Goal: Contribute content

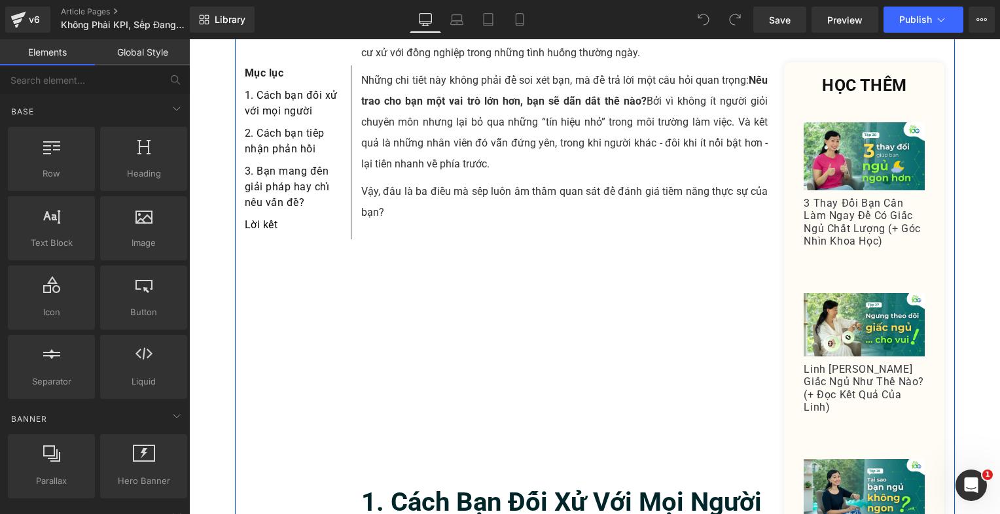
scroll to position [393, 0]
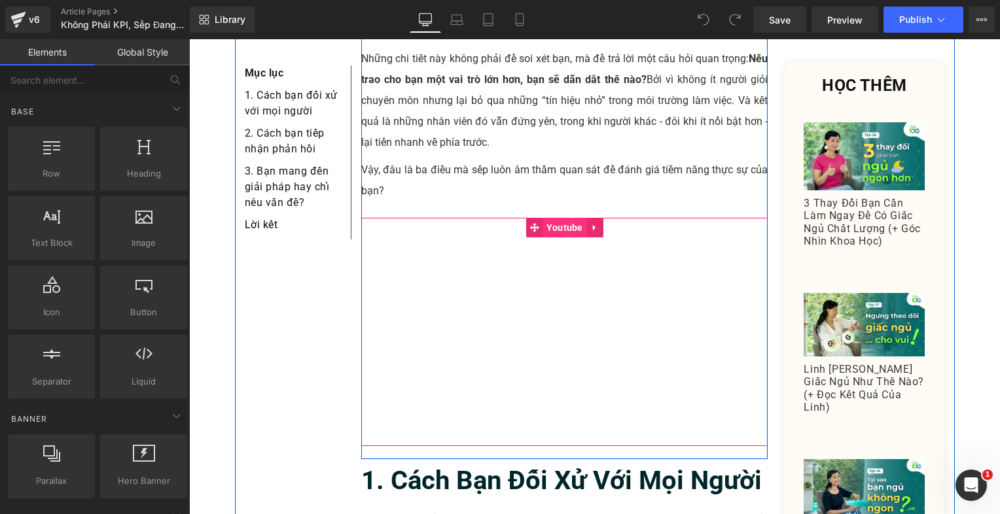
click at [561, 218] on span "Youtube" at bounding box center [564, 228] width 43 height 20
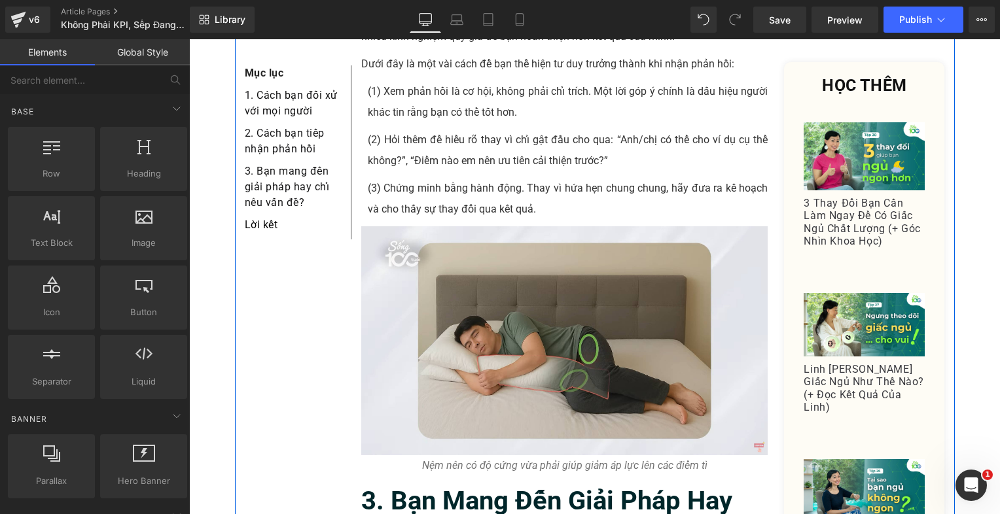
scroll to position [1636, 0]
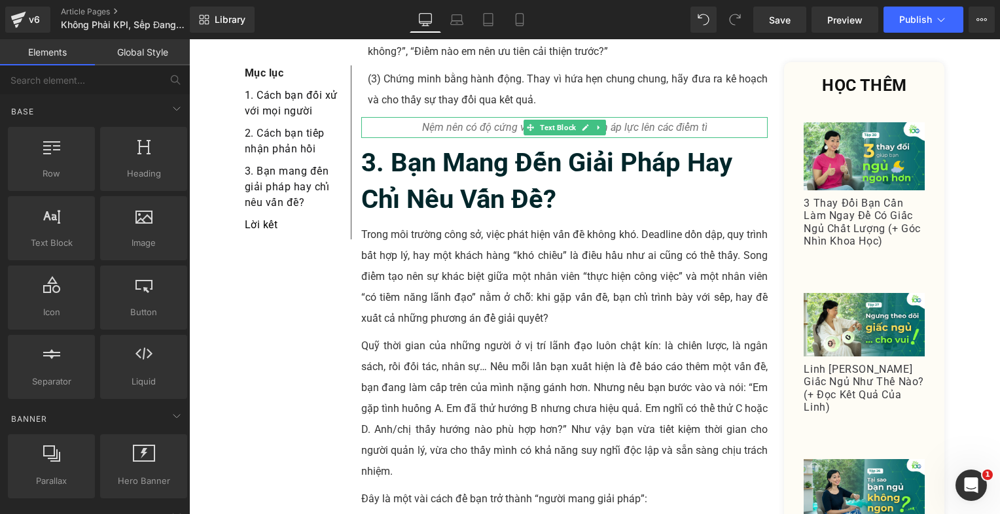
drag, startPoint x: 719, startPoint y: 288, endPoint x: 530, endPoint y: 243, distance: 194.3
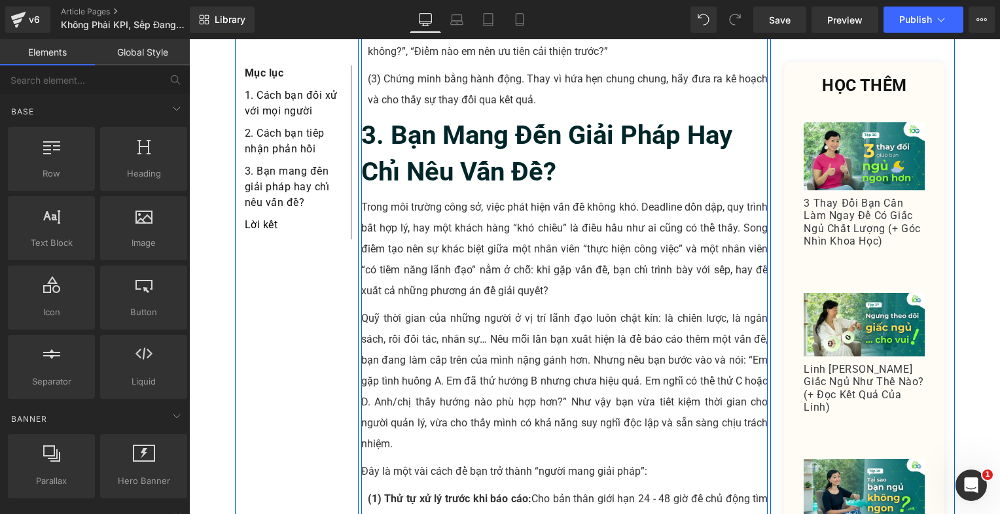
scroll to position [1898, 0]
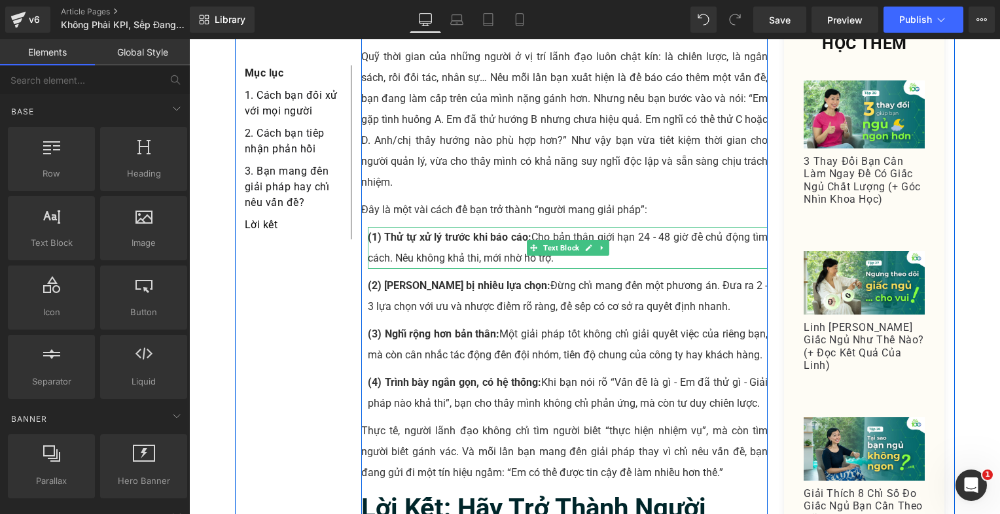
click at [380, 231] on strong "(1) Thử tự xử lý trước khi báo cáo:" at bounding box center [450, 237] width 164 height 12
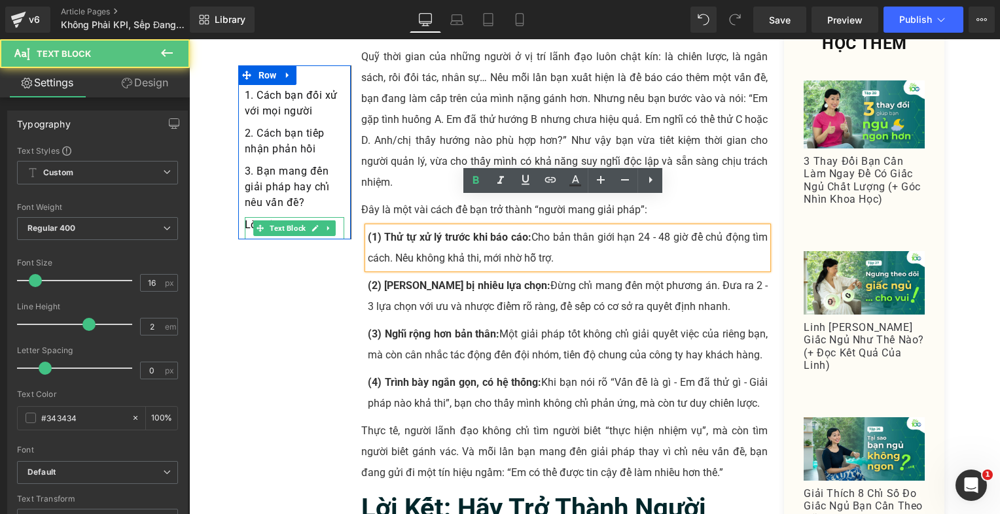
click at [325, 224] on icon at bounding box center [328, 228] width 7 height 8
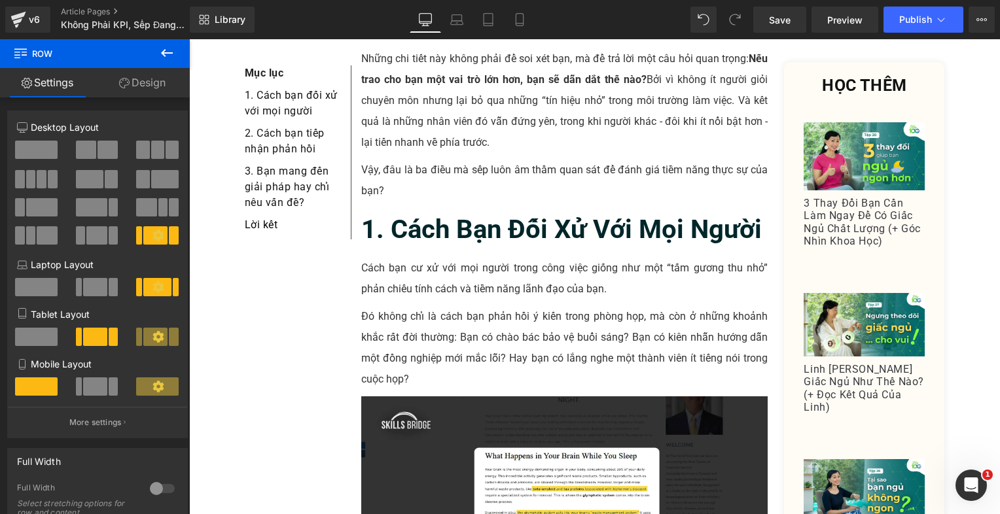
scroll to position [0, 0]
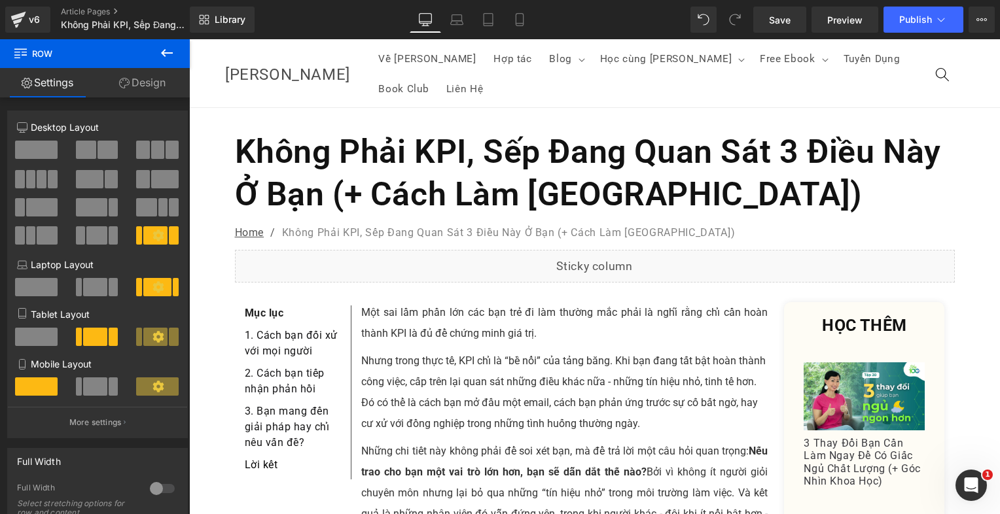
drag, startPoint x: 797, startPoint y: 15, endPoint x: 751, endPoint y: 1, distance: 48.6
click at [796, 15] on link "Save" at bounding box center [779, 20] width 53 height 26
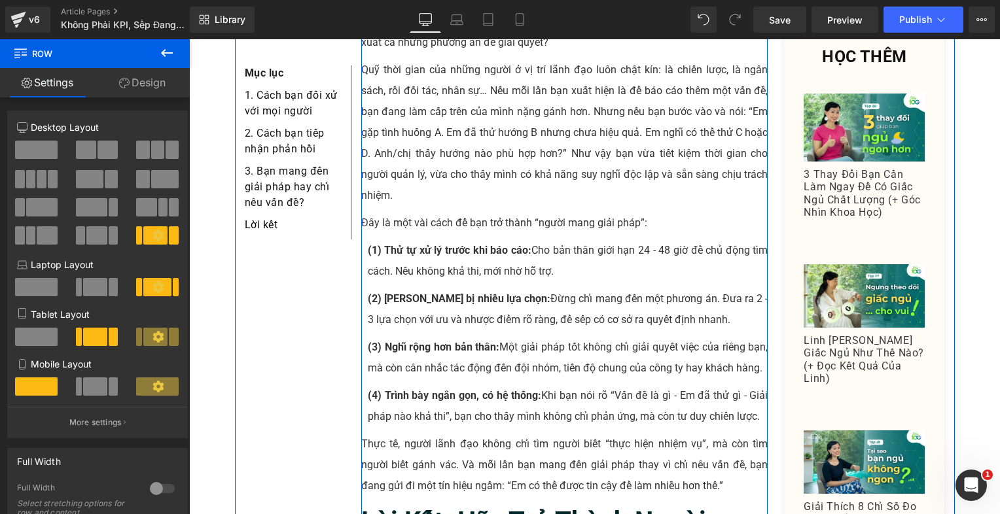
scroll to position [1898, 0]
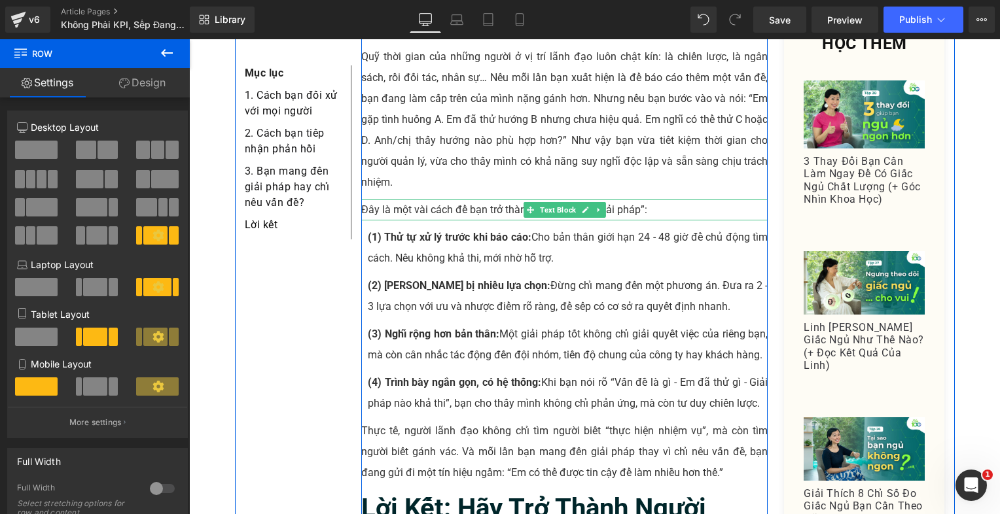
click at [626, 200] on p "Đây là một vài cách để bạn trở thành “người mang giải pháp”:" at bounding box center [564, 210] width 407 height 21
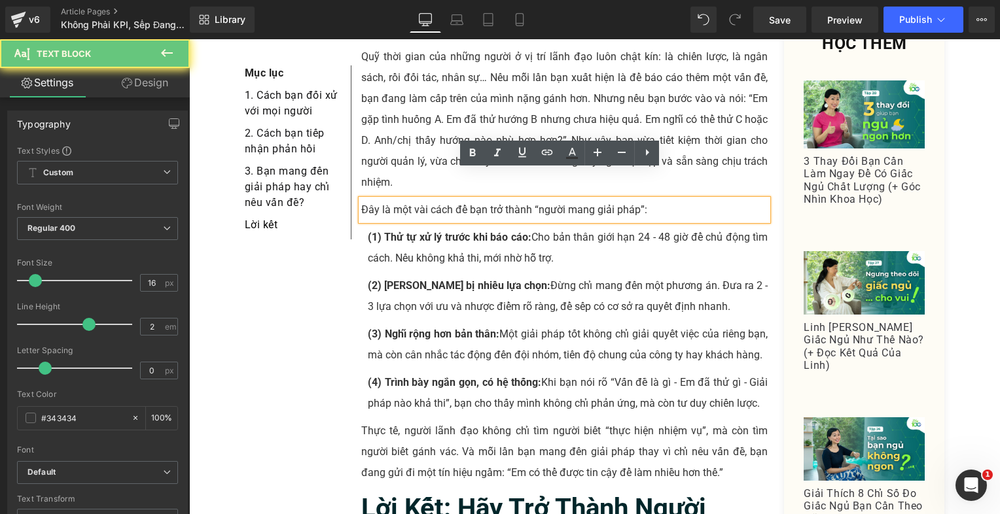
click at [626, 200] on p "Đây là một vài cách để bạn trở thành “người mang giải pháp”:" at bounding box center [564, 210] width 407 height 21
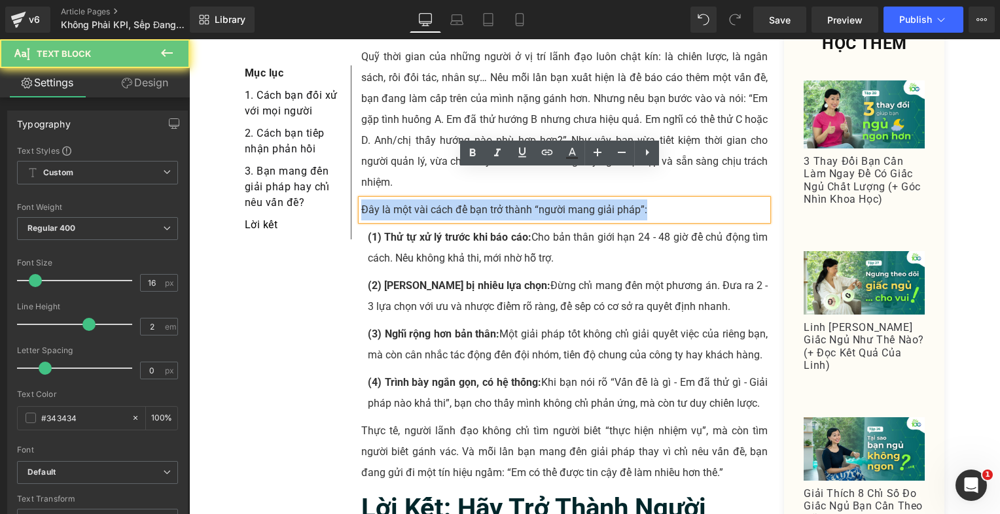
click at [626, 200] on p "Đây là một vài cách để bạn trở thành “người mang giải pháp”:" at bounding box center [564, 210] width 407 height 21
click at [513, 200] on p "Đây là một vài cách để bạn trở thành “người mang giải pháp”:" at bounding box center [564, 210] width 407 height 21
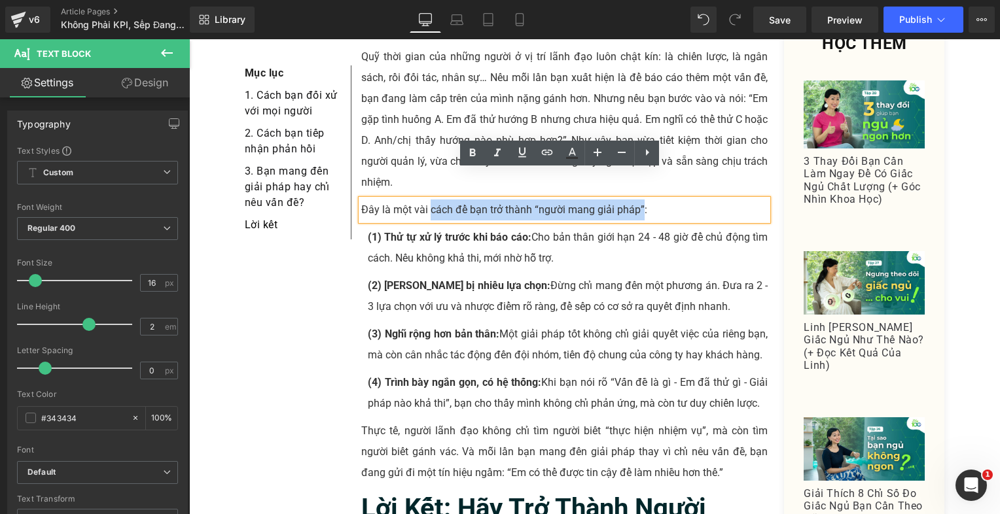
drag, startPoint x: 426, startPoint y: 184, endPoint x: 636, endPoint y: 181, distance: 210.1
click at [636, 200] on p "Đây là một vài cách để bạn trở thành “người mang giải pháp”:" at bounding box center [564, 210] width 407 height 21
copy p "cách để bạn trở thành “người mang giải pháp”"
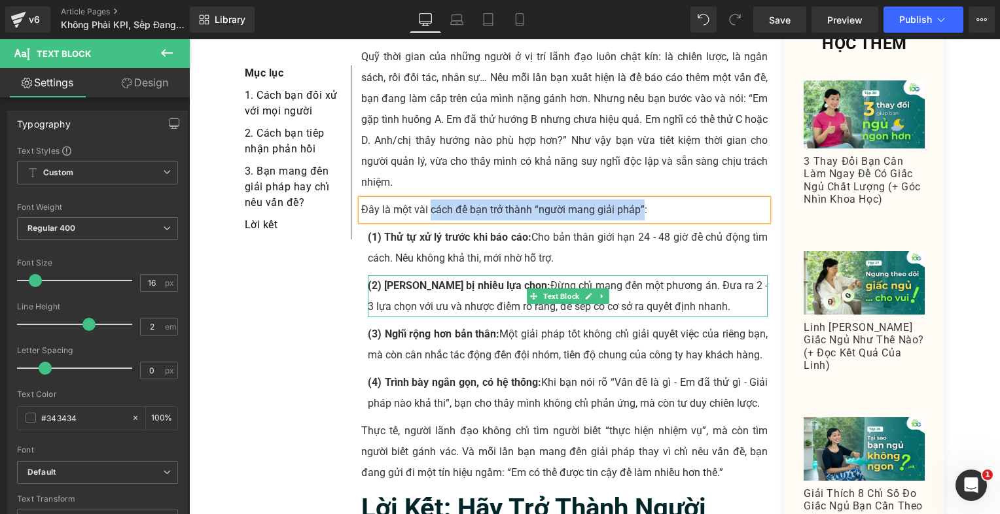
click at [474, 275] on p "(2) Chuẩn bị nhiều lựa chọn: Đừng chỉ mang đến một phương án. Đưa ra 2 - 3 lựa …" at bounding box center [568, 296] width 400 height 42
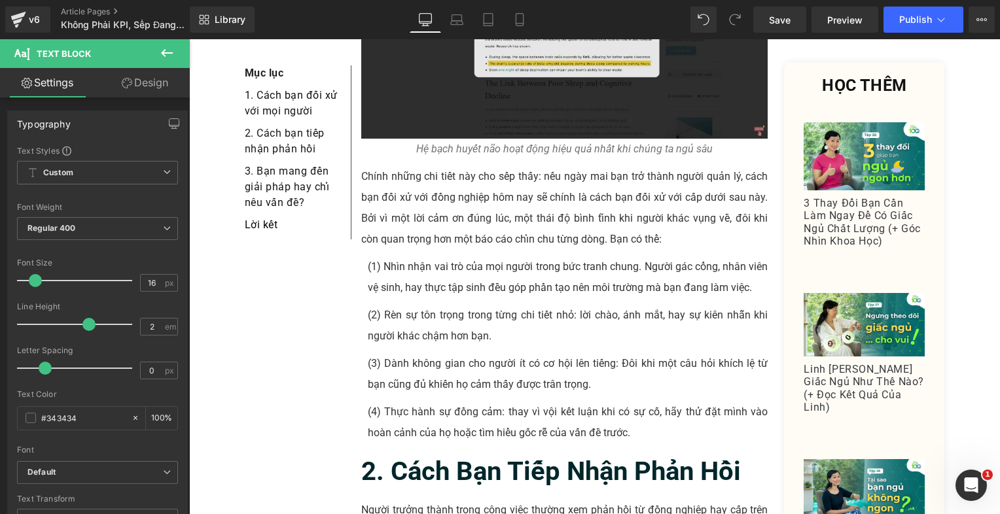
scroll to position [589, 0]
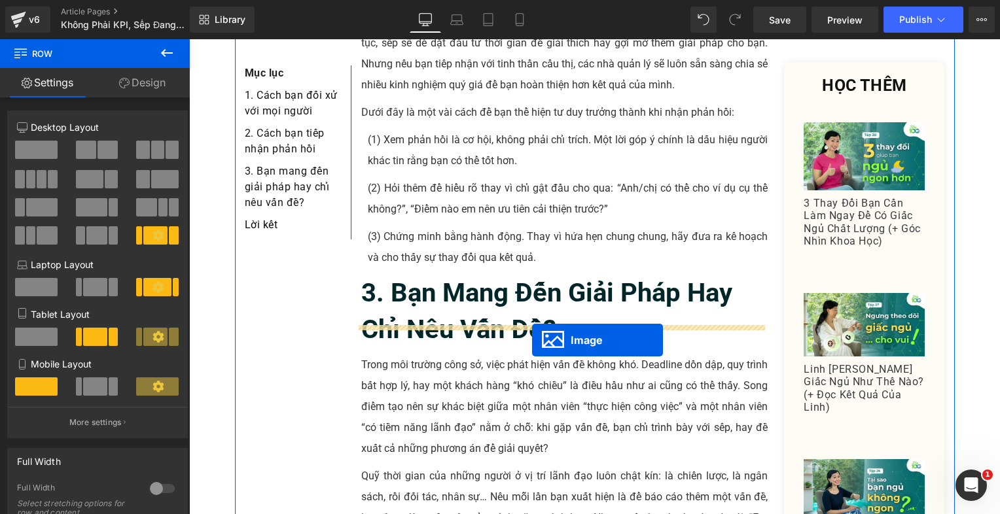
scroll to position [1610, 0]
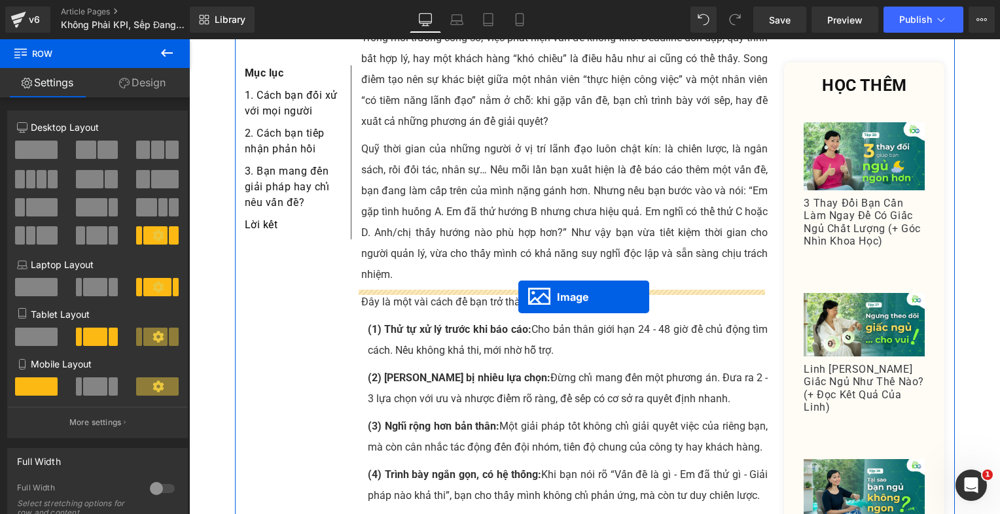
drag, startPoint x: 539, startPoint y: 287, endPoint x: 520, endPoint y: 294, distance: 20.3
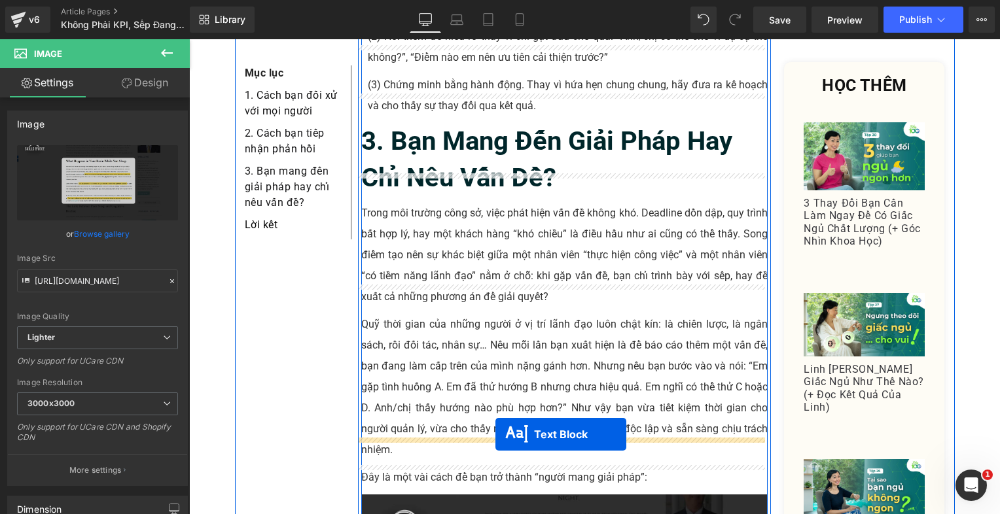
scroll to position [1675, 0]
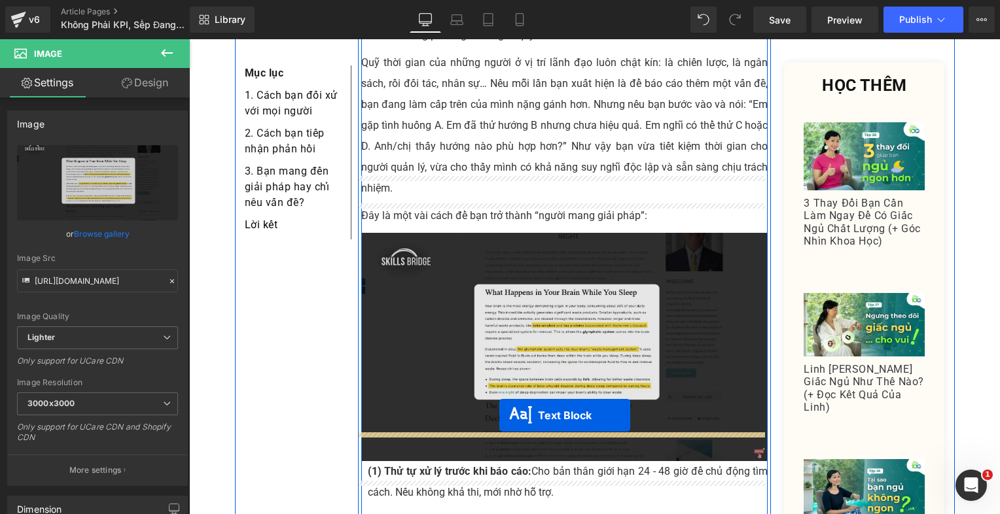
drag, startPoint x: 523, startPoint y: 73, endPoint x: 500, endPoint y: 413, distance: 341.0
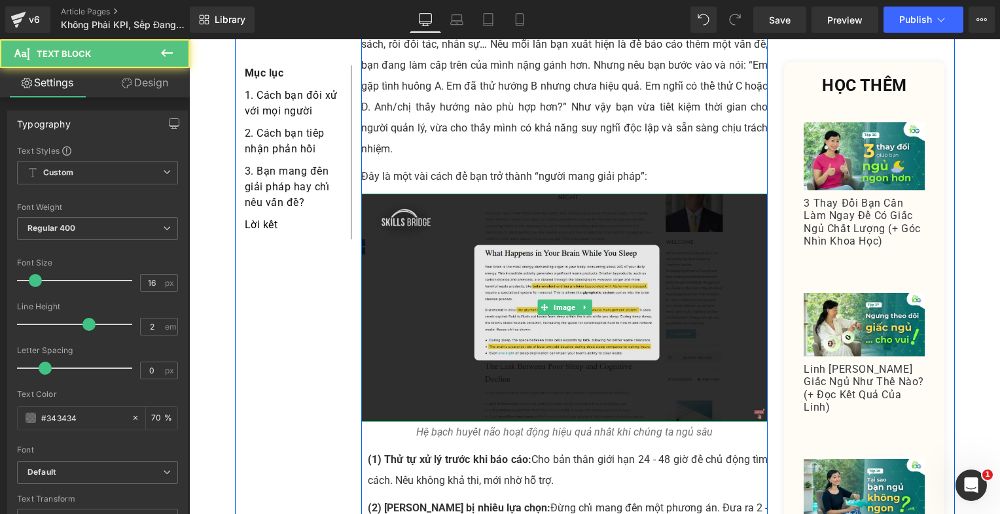
click at [489, 280] on img at bounding box center [564, 308] width 407 height 229
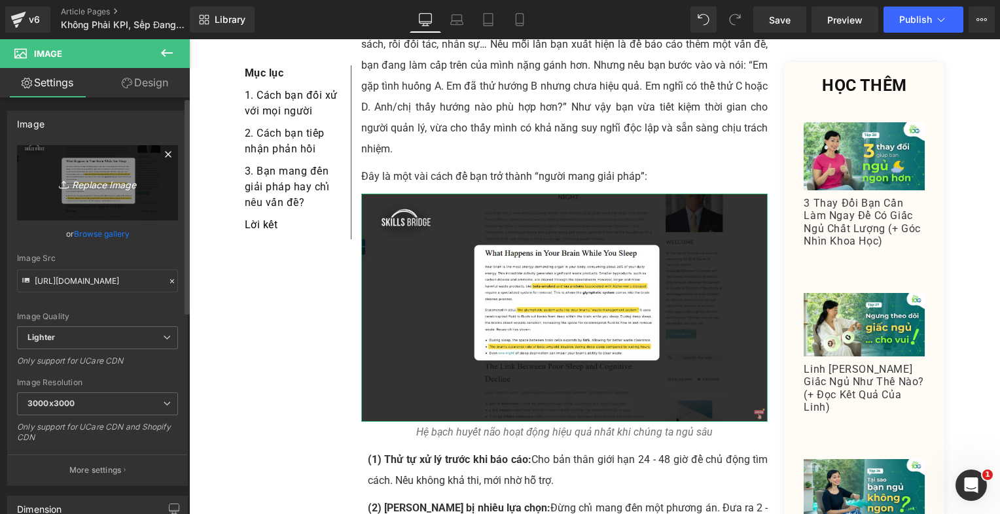
click at [86, 175] on icon "Replace Image" at bounding box center [97, 183] width 105 height 16
type input "C:\fakepath\Danh_All_Brainstorm (40).png"
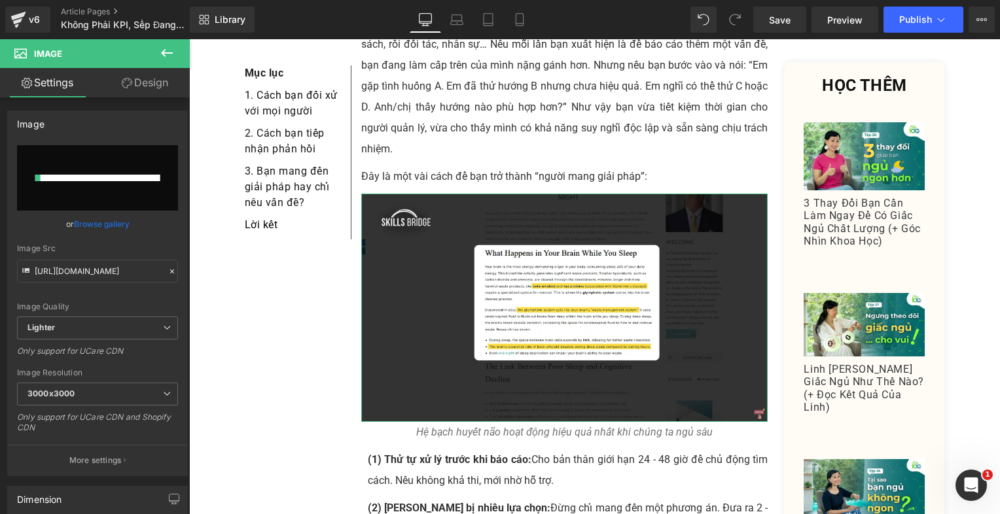
click at [121, 74] on link "Design" at bounding box center [144, 82] width 95 height 29
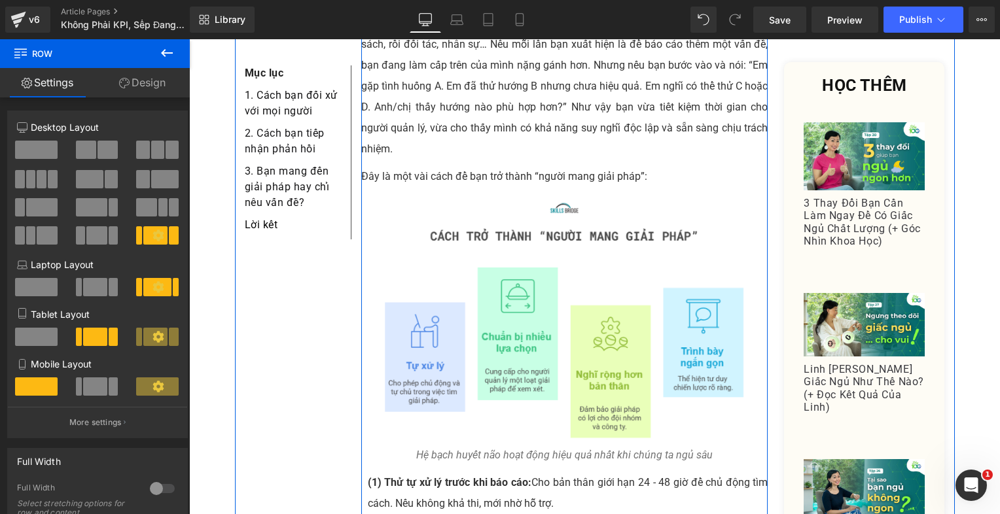
click at [505, 449] on icon "Hệ bạch huyết não hoạt động hiệu quả nhất khi chúng ta ngủ sâu" at bounding box center [564, 455] width 296 height 12
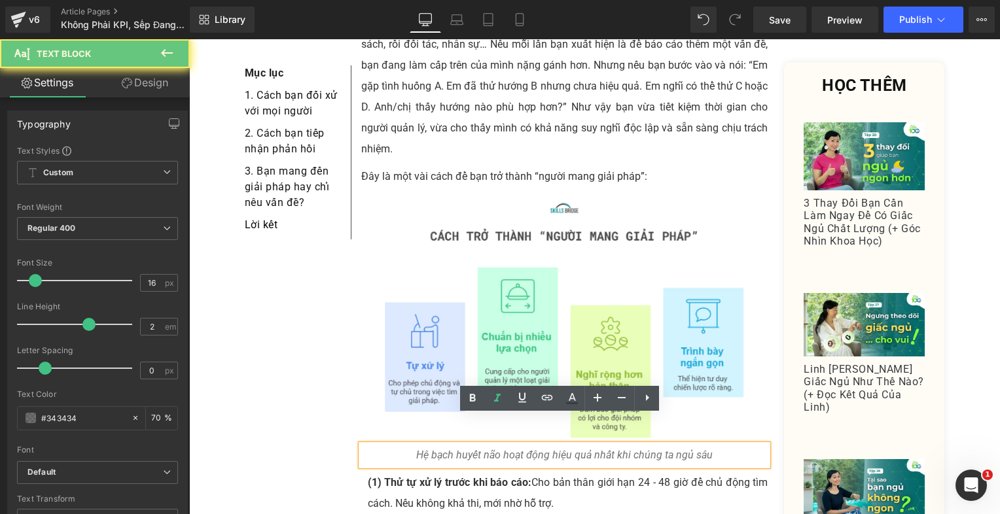
click at [505, 449] on icon "Hệ bạch huyết não hoạt động hiệu quả nhất khi chúng ta ngủ sâu" at bounding box center [564, 455] width 296 height 12
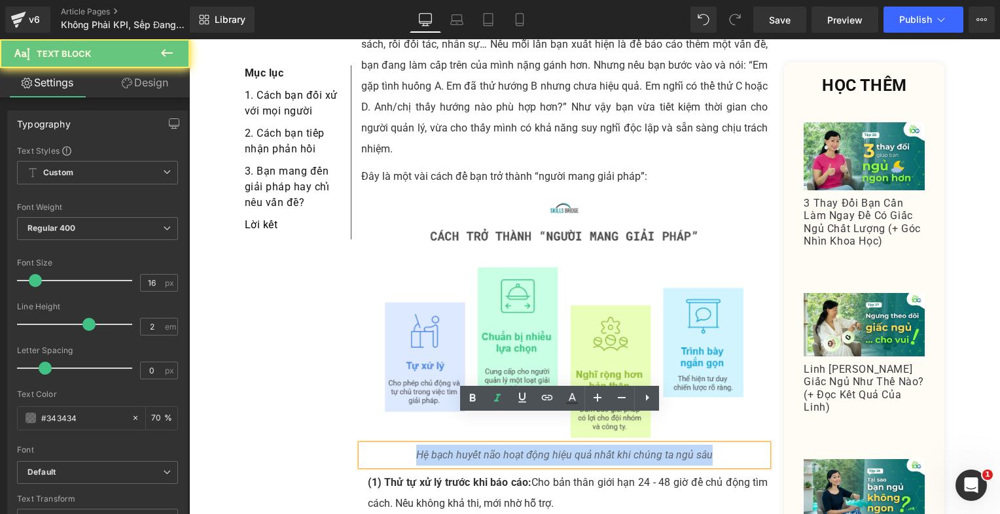
click at [505, 449] on icon "Hệ bạch huyết não hoạt động hiệu quả nhất khi chúng ta ngủ sâu" at bounding box center [564, 455] width 296 height 12
drag, startPoint x: 505, startPoint y: 425, endPoint x: 501, endPoint y: 417, distance: 8.8
click at [505, 449] on icon "Hệ bạch huyết não hoạt động hiệu quả nhất khi chúng ta ngủ sâu" at bounding box center [564, 455] width 296 height 12
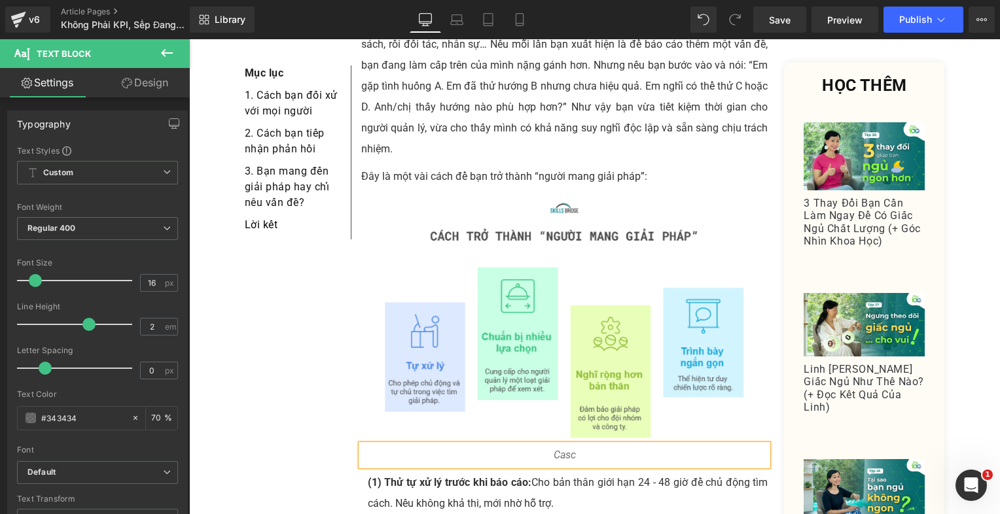
click at [573, 445] on p "Casc" at bounding box center [564, 455] width 407 height 21
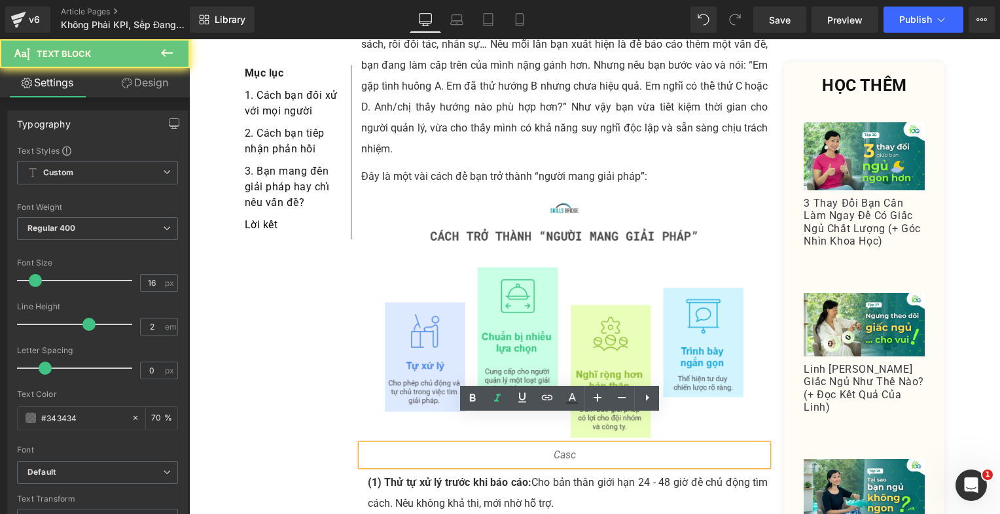
click at [573, 445] on p "Casc" at bounding box center [564, 455] width 407 height 21
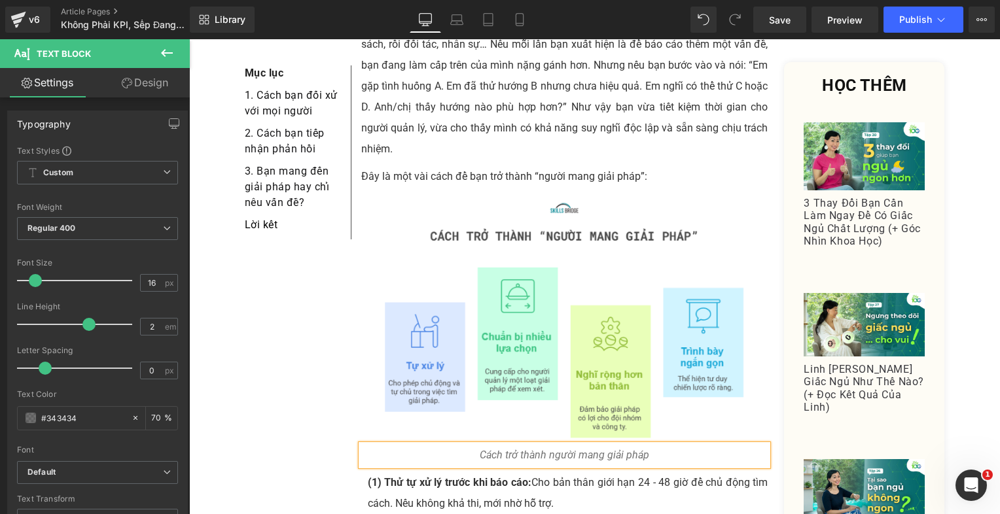
click at [692, 445] on p "Cách trở thành người mang giải pháp" at bounding box center [564, 455] width 407 height 21
click at [543, 449] on icon "Cách trở thành người mang giải pháp"" at bounding box center [564, 455] width 173 height 12
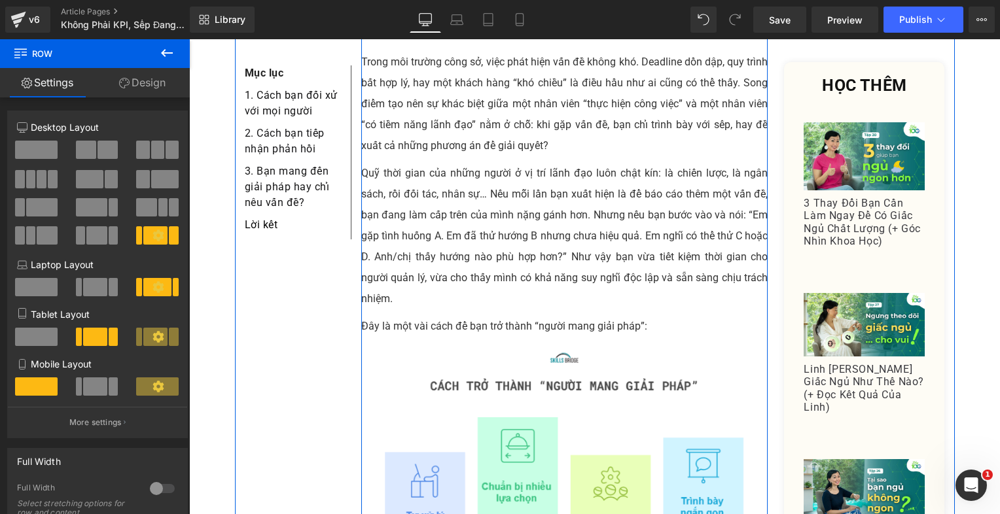
scroll to position [1479, 0]
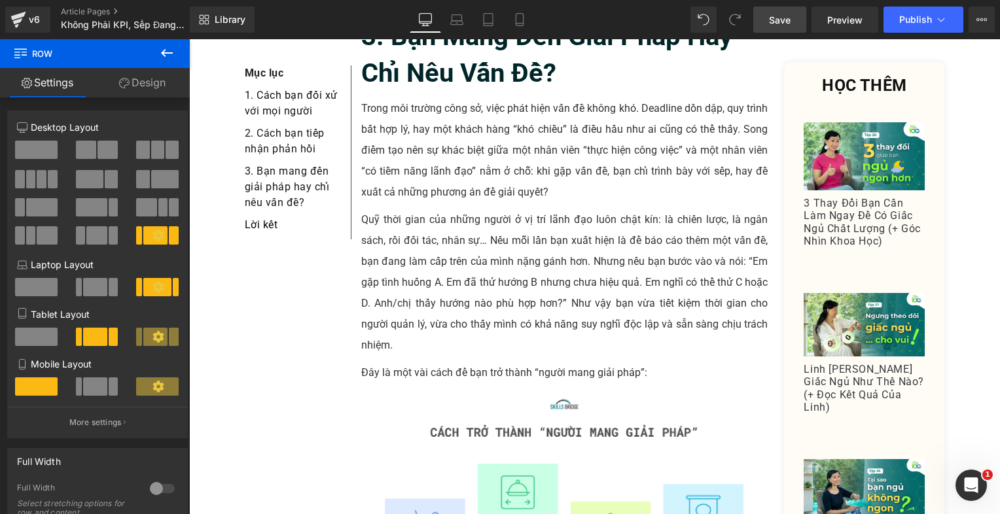
click at [764, 10] on link "Save" at bounding box center [779, 20] width 53 height 26
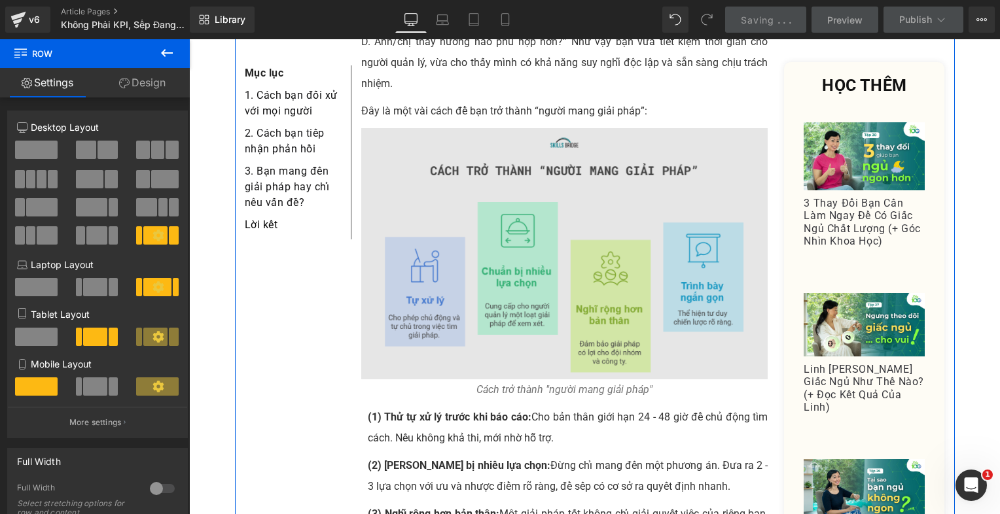
scroll to position [1675, 0]
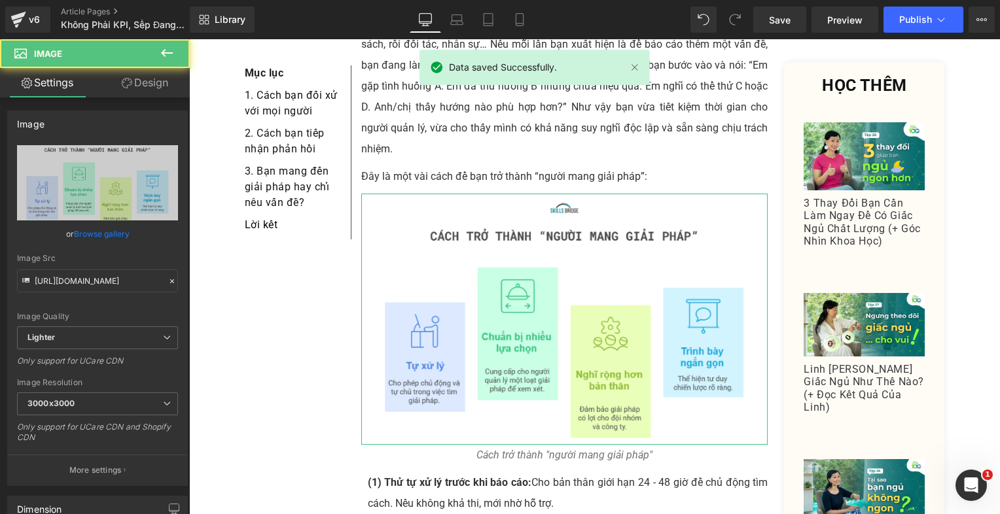
click at [145, 81] on link "Design" at bounding box center [144, 82] width 95 height 29
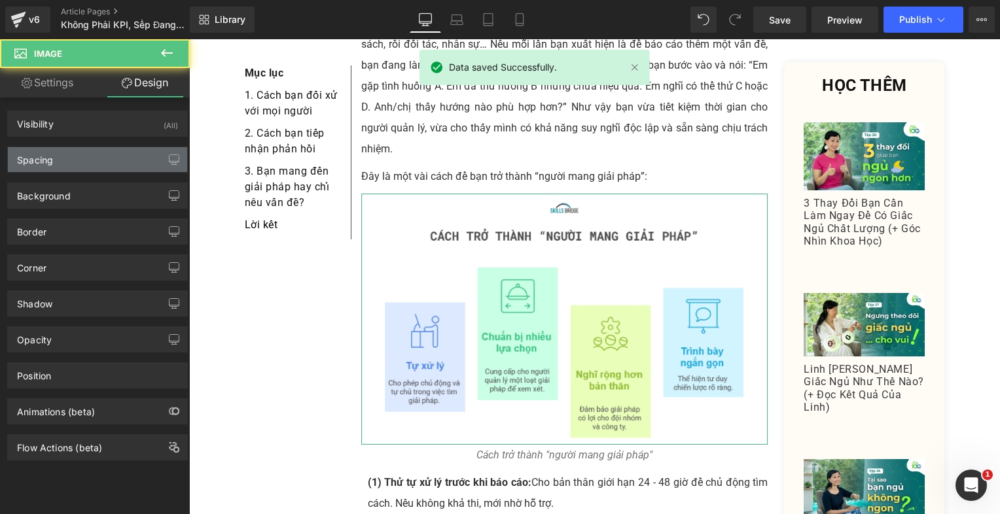
click at [60, 147] on div "Spacing" at bounding box center [97, 159] width 179 height 25
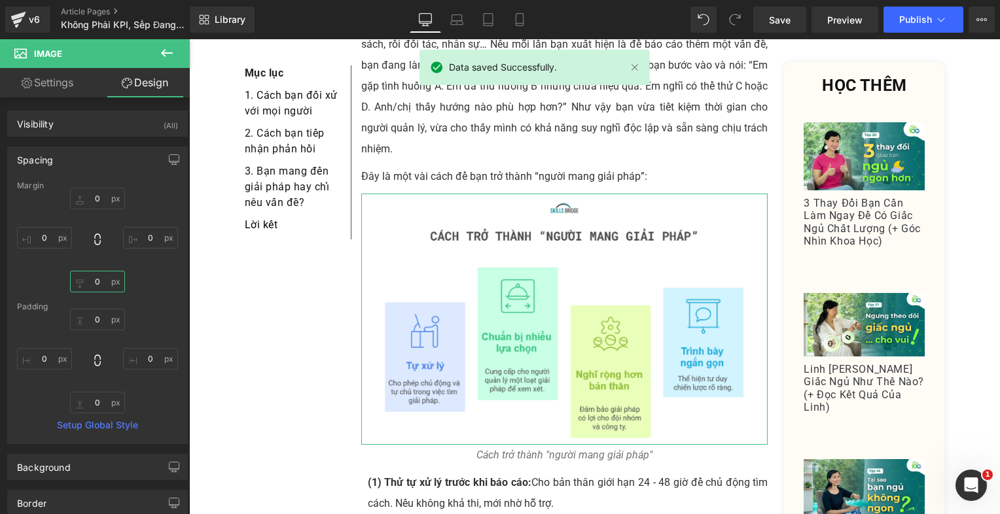
click at [101, 277] on input "0" at bounding box center [97, 282] width 55 height 22
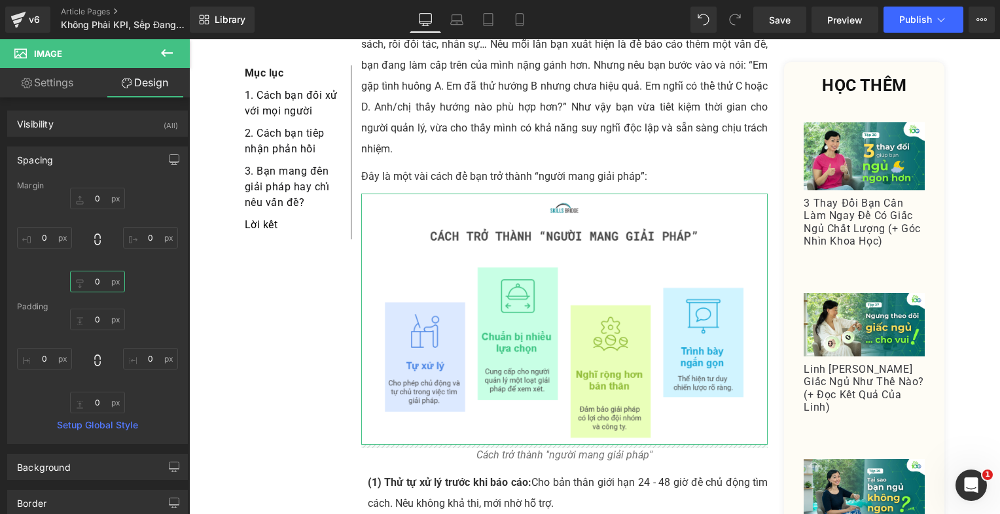
click at [103, 284] on input "0" at bounding box center [97, 282] width 55 height 22
click at [110, 281] on input "text" at bounding box center [97, 282] width 55 height 22
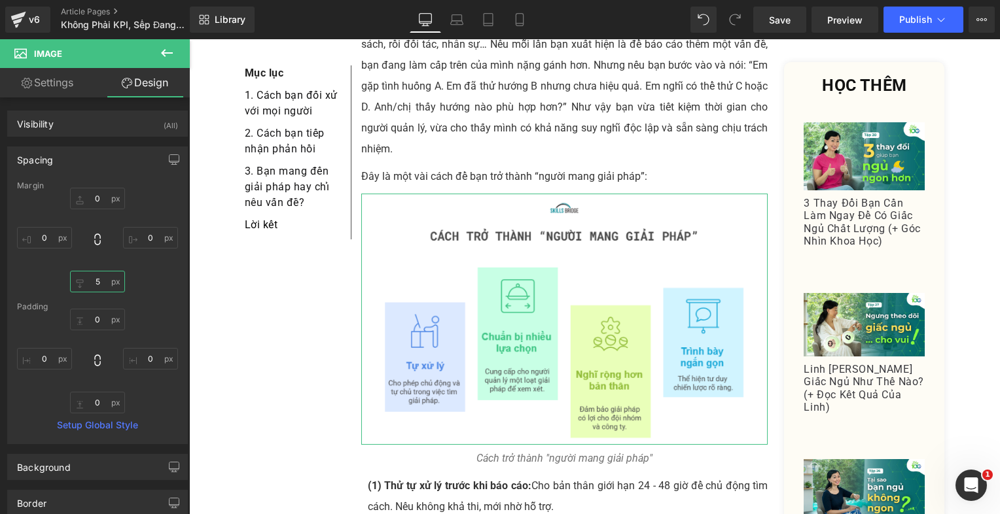
type input "5"
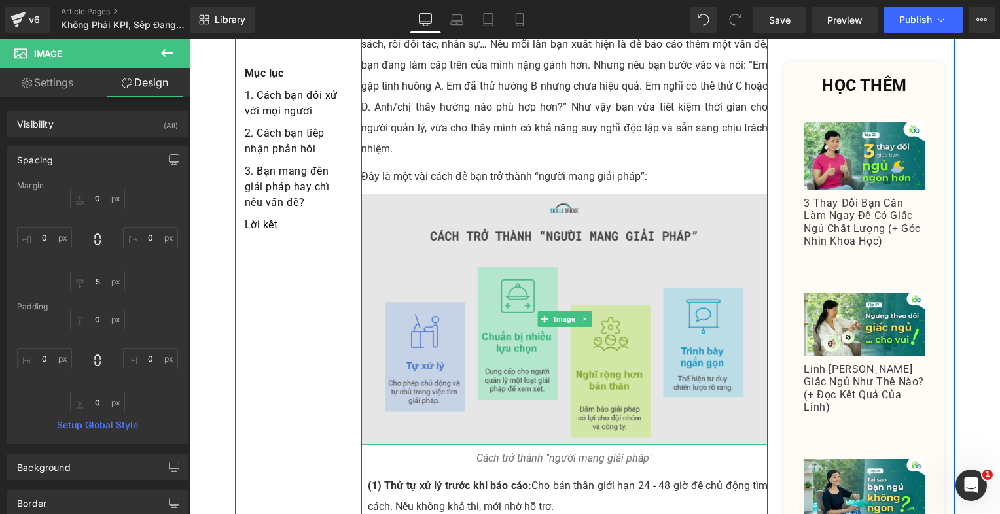
click at [402, 399] on img at bounding box center [564, 319] width 407 height 251
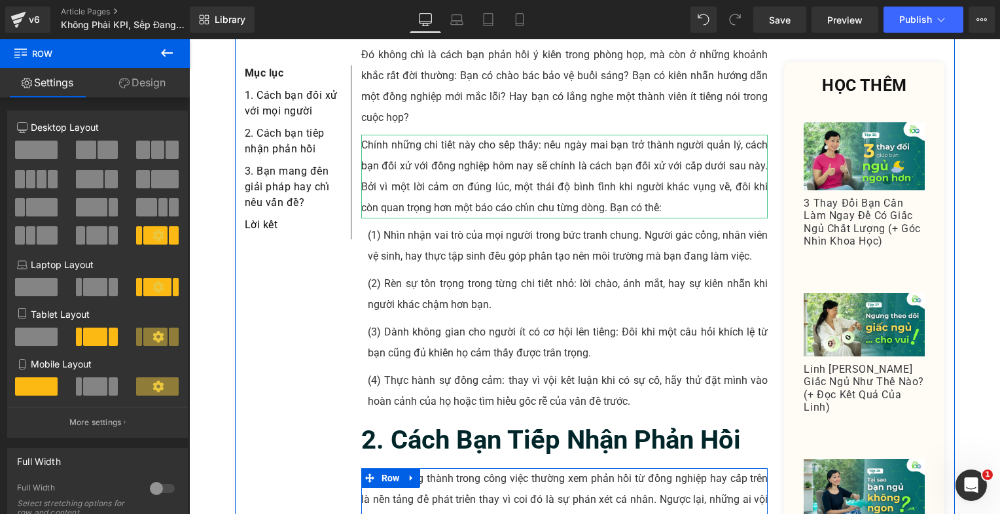
scroll to position [497, 0]
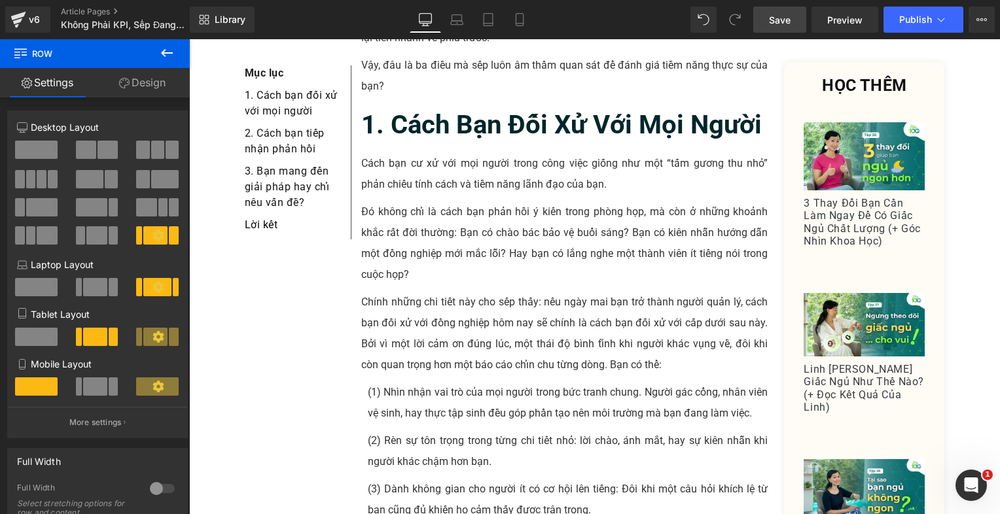
click at [775, 17] on span "Save" at bounding box center [780, 20] width 22 height 14
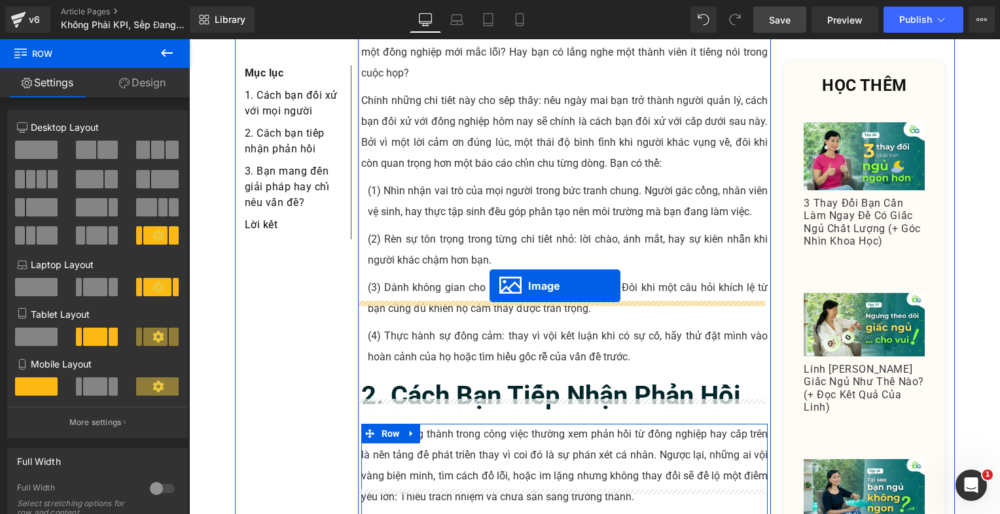
scroll to position [694, 0]
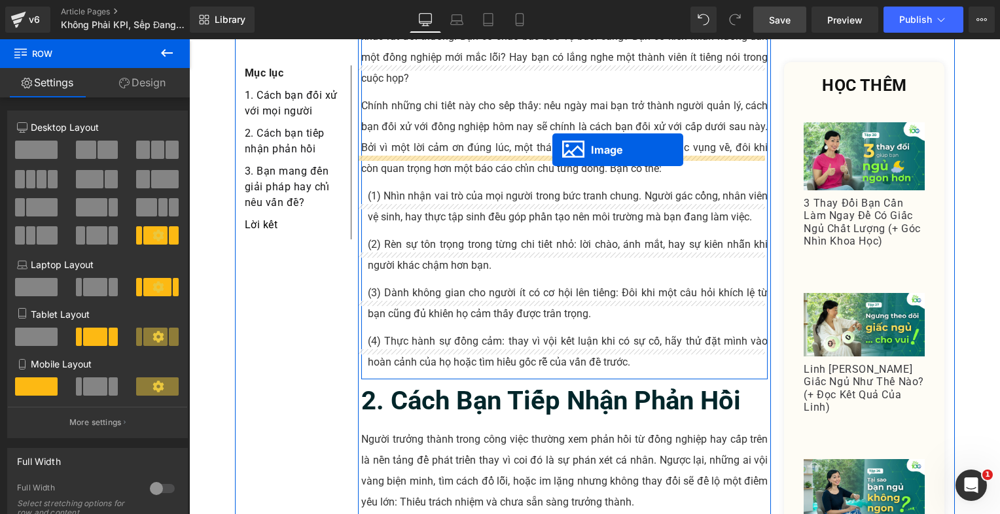
drag, startPoint x: 538, startPoint y: 217, endPoint x: 552, endPoint y: 150, distance: 68.3
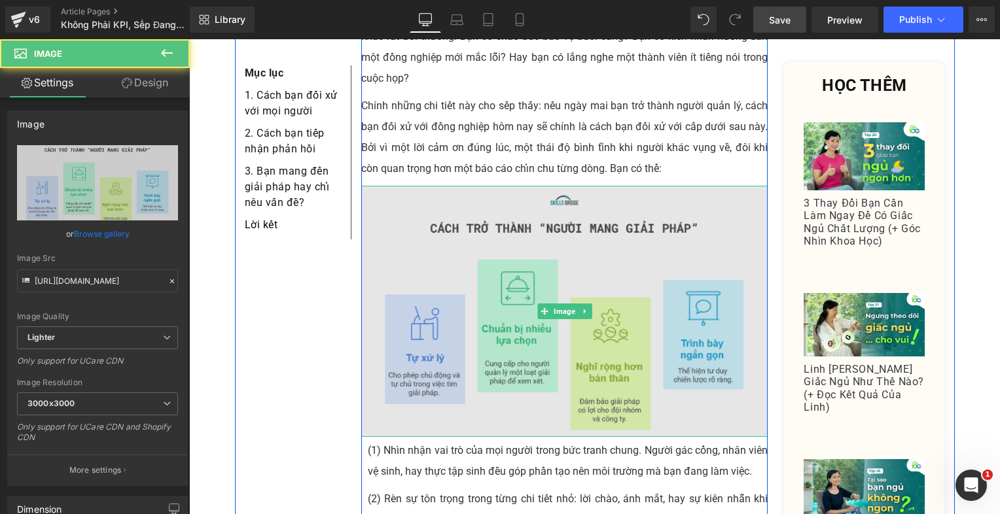
click at [424, 247] on img at bounding box center [564, 311] width 407 height 251
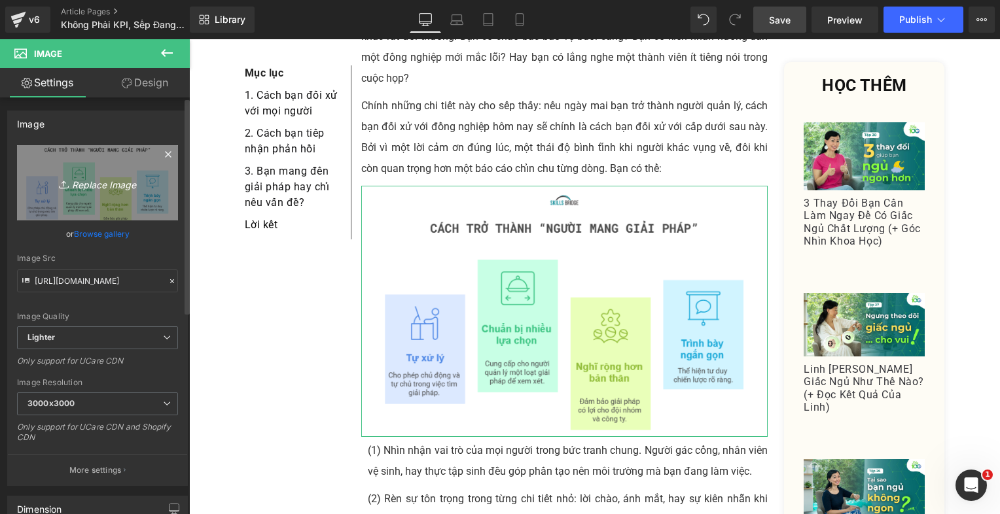
click at [113, 182] on icon "Replace Image" at bounding box center [97, 183] width 105 height 16
type input "C:\fakepath\Danh_All_Brainstorm (41).png"
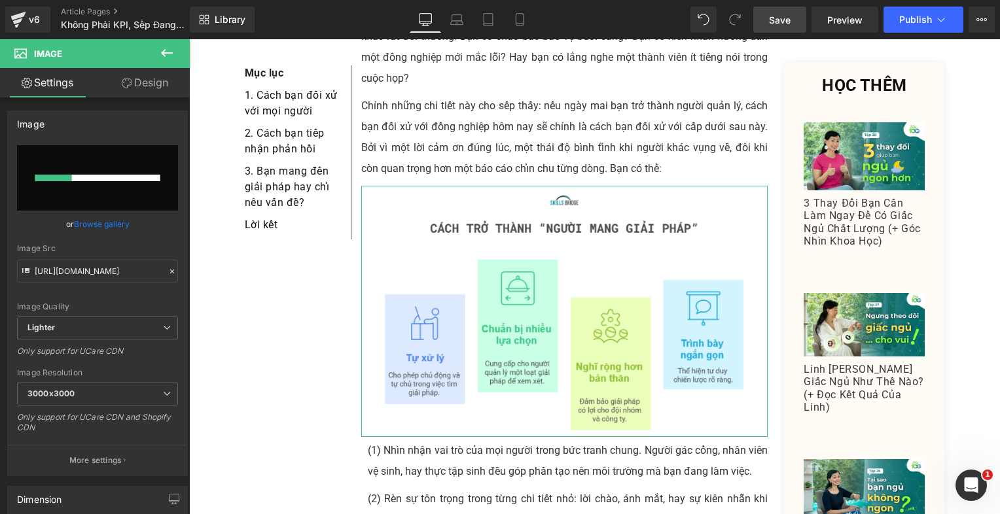
drag, startPoint x: 113, startPoint y: 182, endPoint x: 141, endPoint y: 93, distance: 93.1
click at [141, 93] on link "Design" at bounding box center [144, 82] width 95 height 29
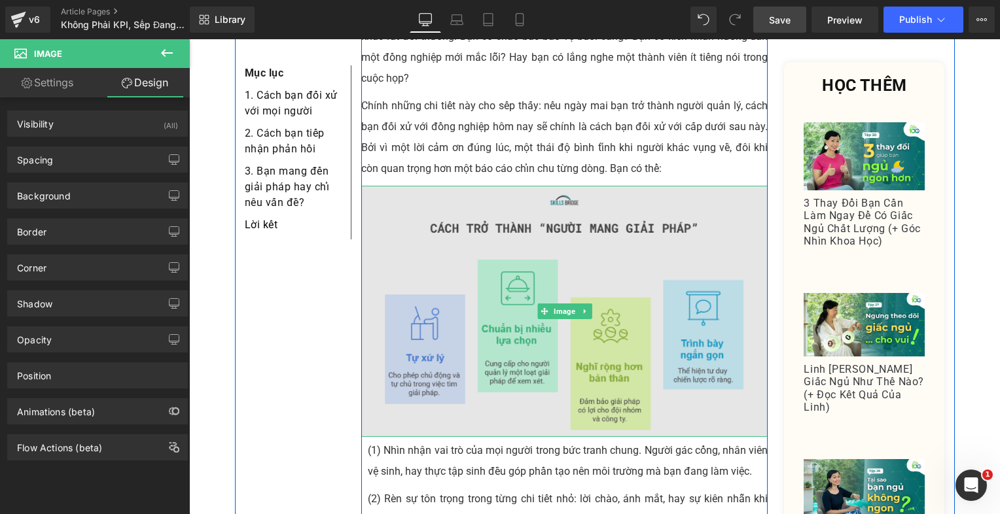
click at [593, 276] on img at bounding box center [564, 311] width 407 height 251
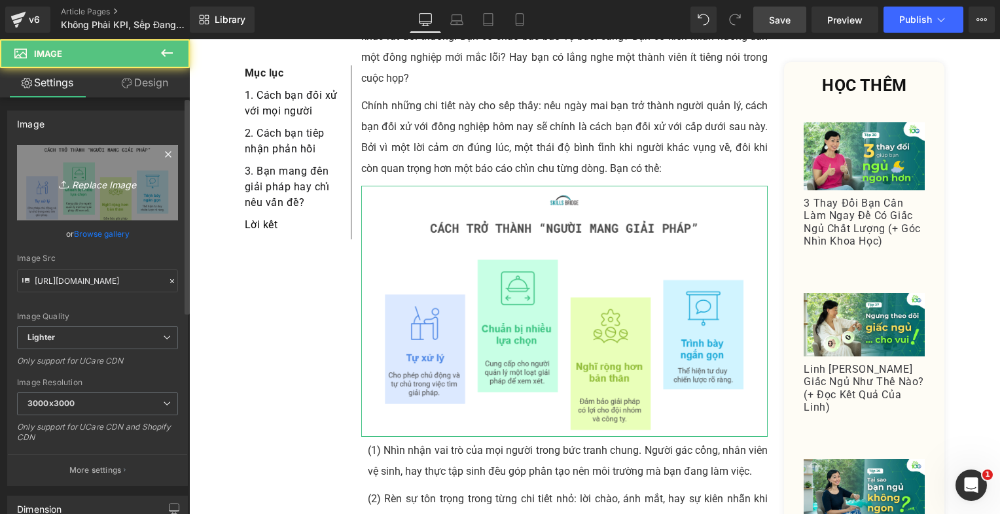
click at [92, 166] on link "Replace Image" at bounding box center [97, 182] width 161 height 75
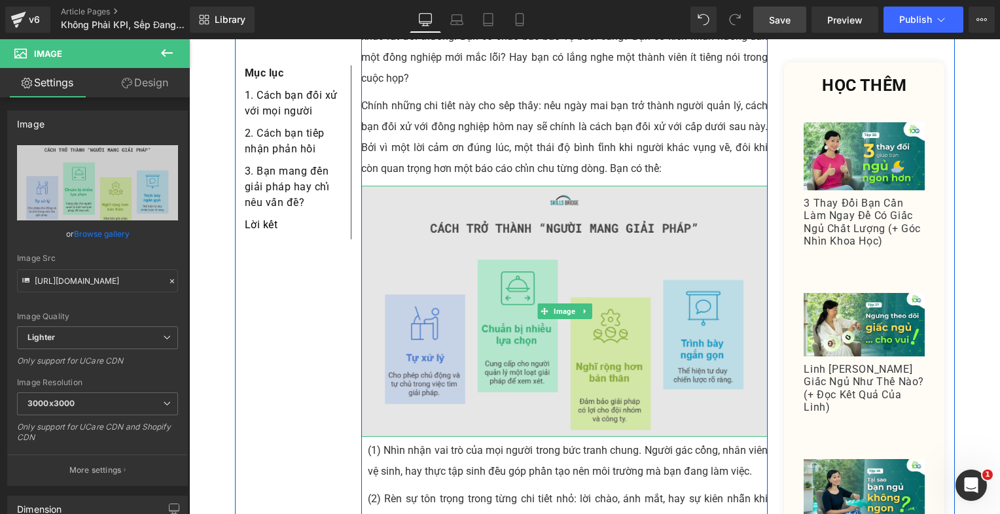
click at [502, 293] on img at bounding box center [564, 311] width 407 height 251
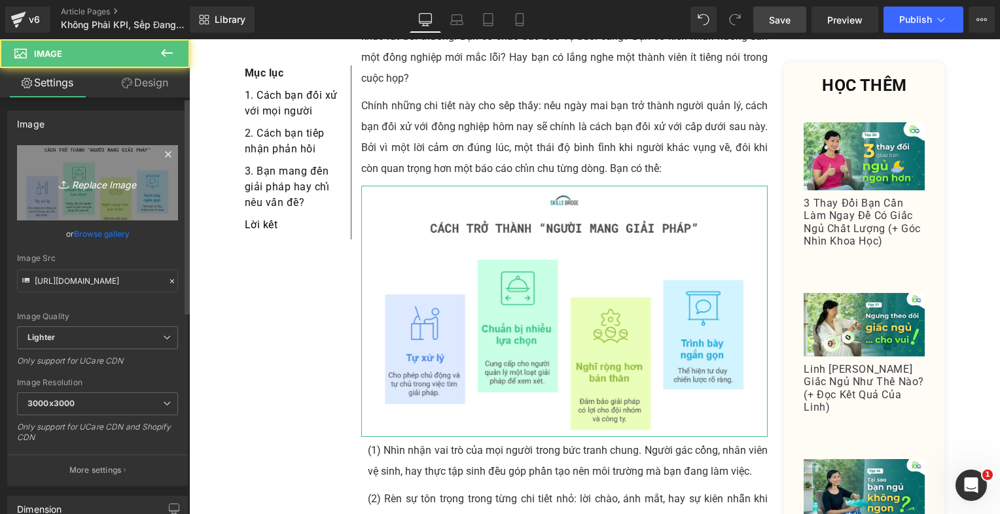
click at [149, 217] on link "Replace Image" at bounding box center [97, 182] width 161 height 75
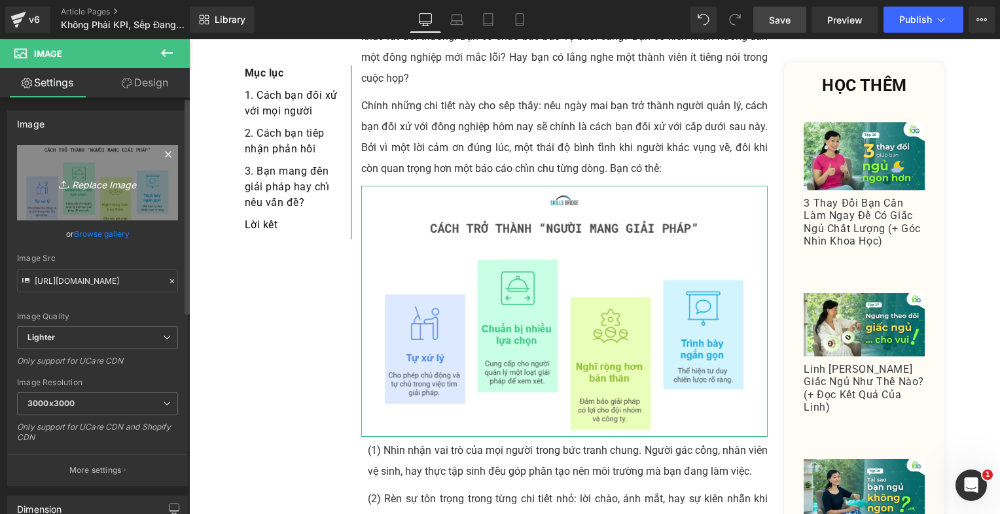
type input "C:\fakepath\Danh_All_Brainstorm (42).png"
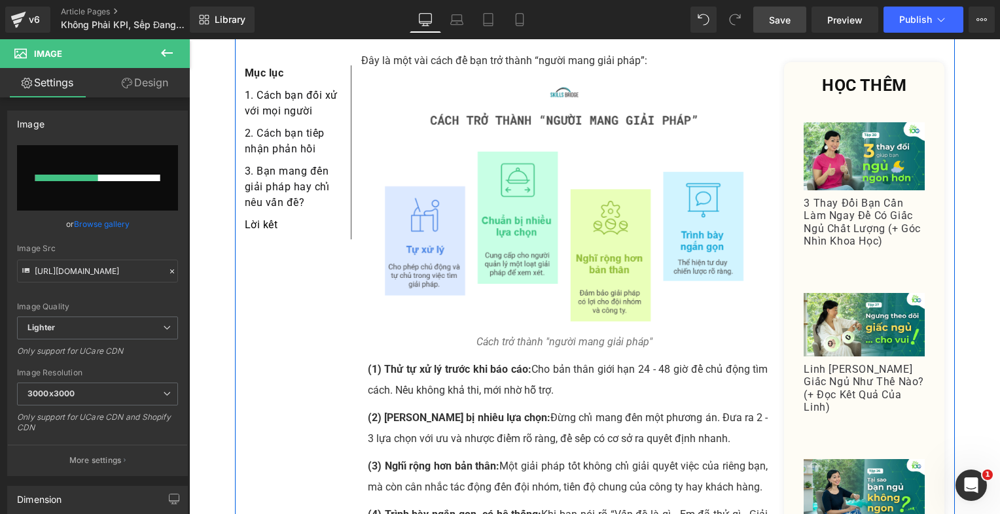
scroll to position [2068, 0]
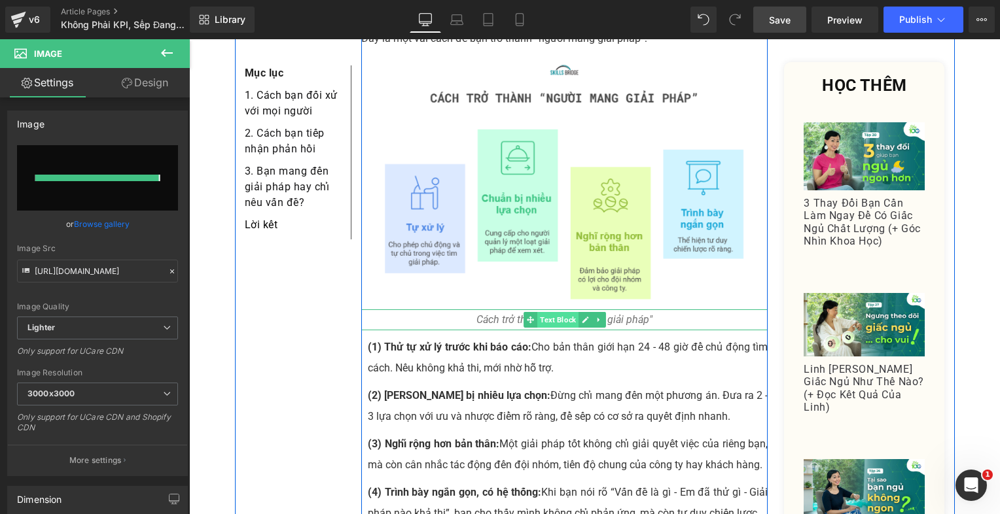
type input "[URL][DOMAIN_NAME]"
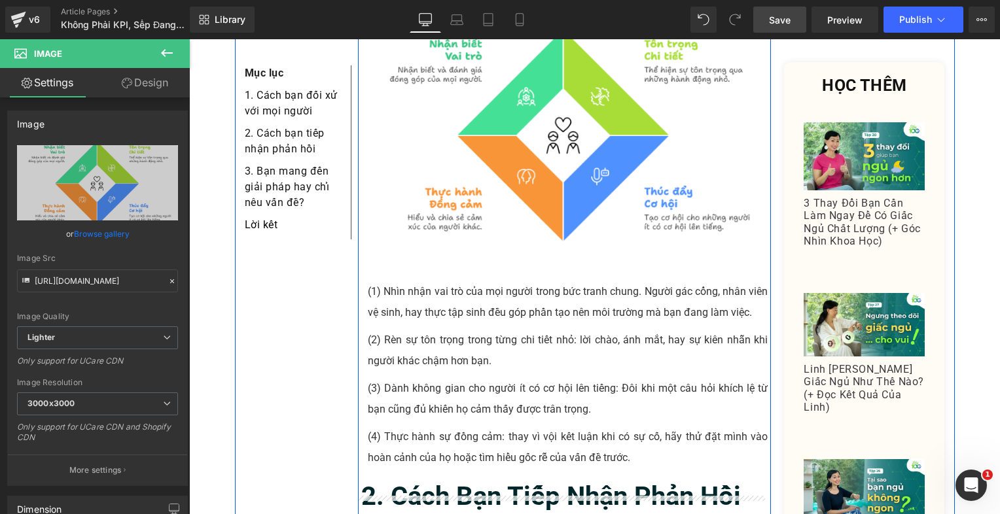
scroll to position [877, 0]
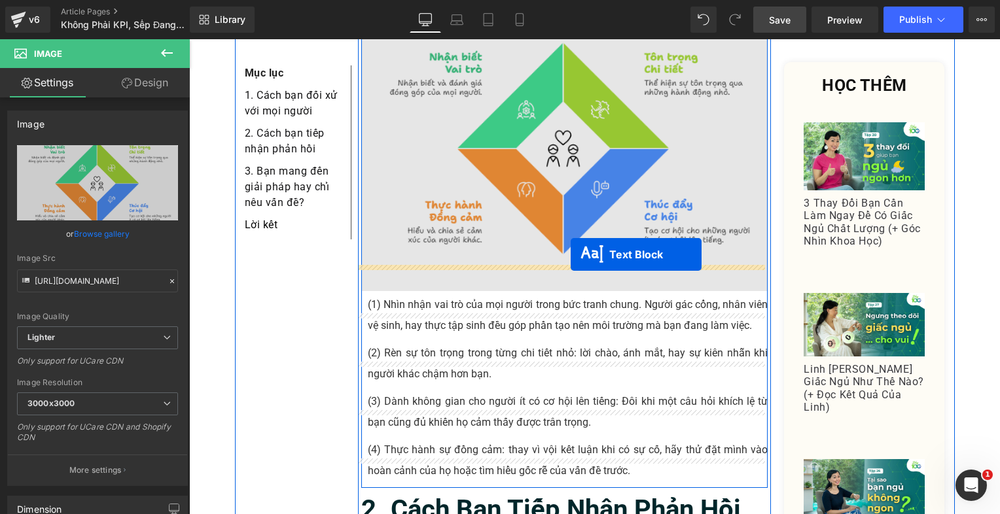
drag, startPoint x: 525, startPoint y: 359, endPoint x: 571, endPoint y: 255, distance: 113.1
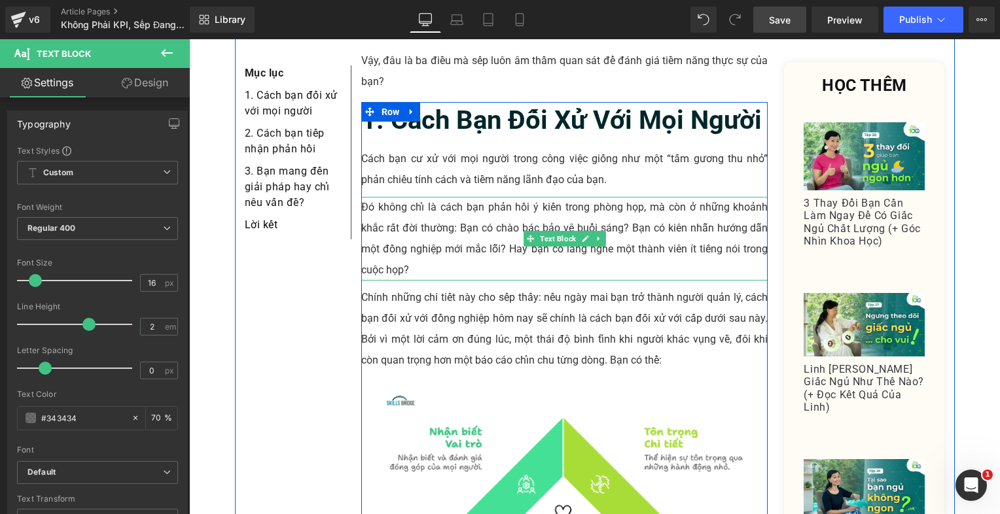
scroll to position [419, 0]
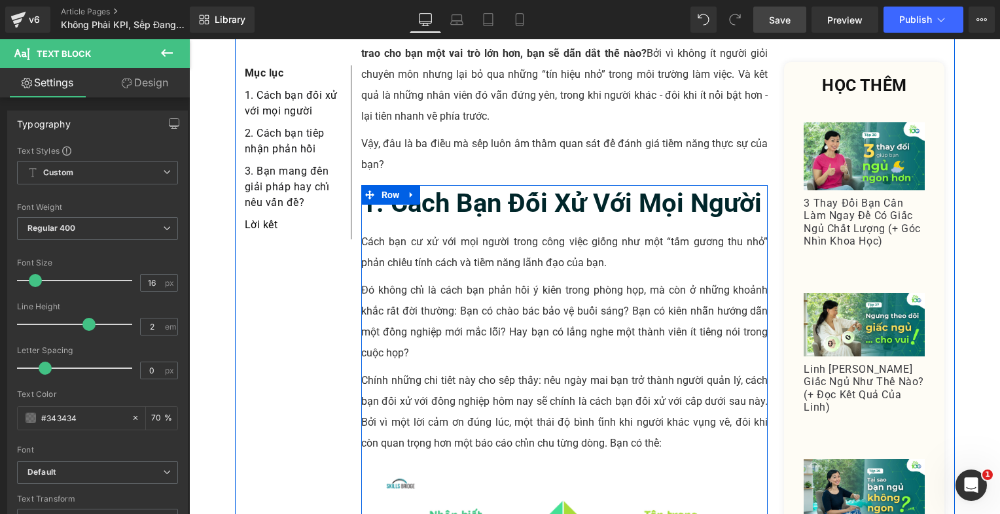
click at [537, 185] on div at bounding box center [564, 186] width 407 height 3
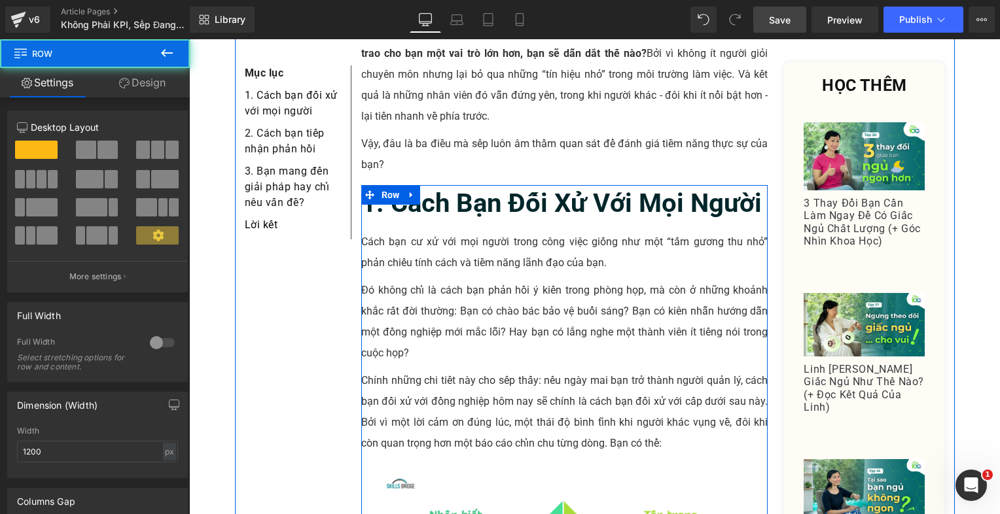
click at [537, 185] on div at bounding box center [564, 186] width 407 height 3
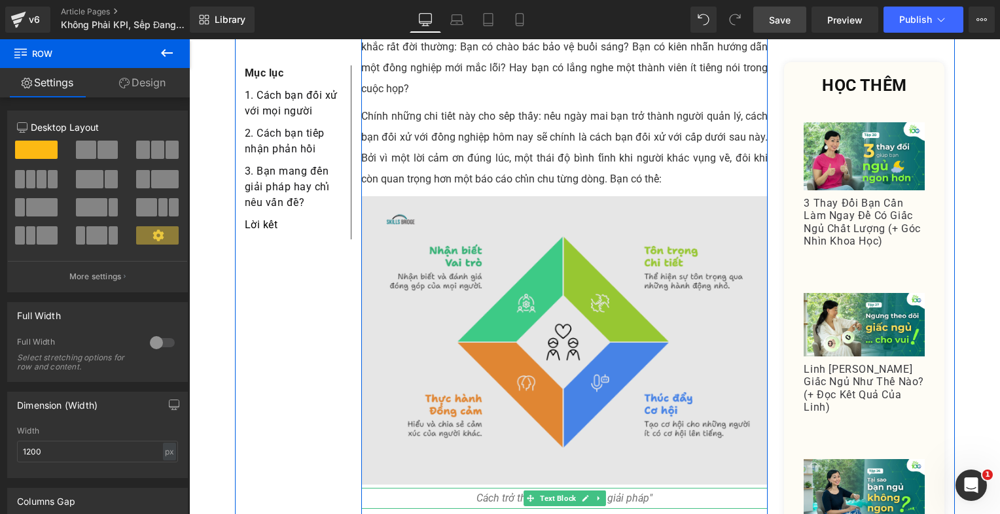
scroll to position [746, 0]
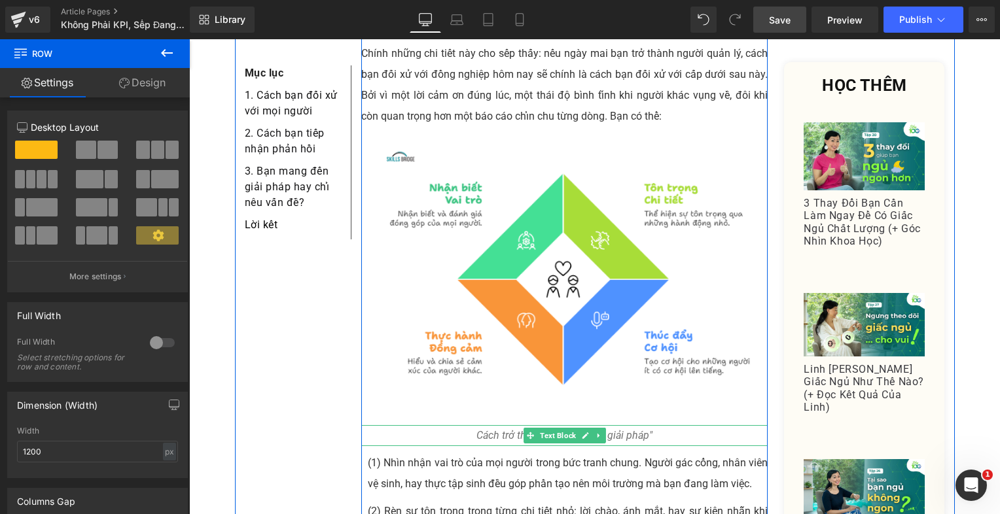
click at [480, 429] on icon "Cách trở thành "người mang giải pháp"" at bounding box center [564, 435] width 176 height 12
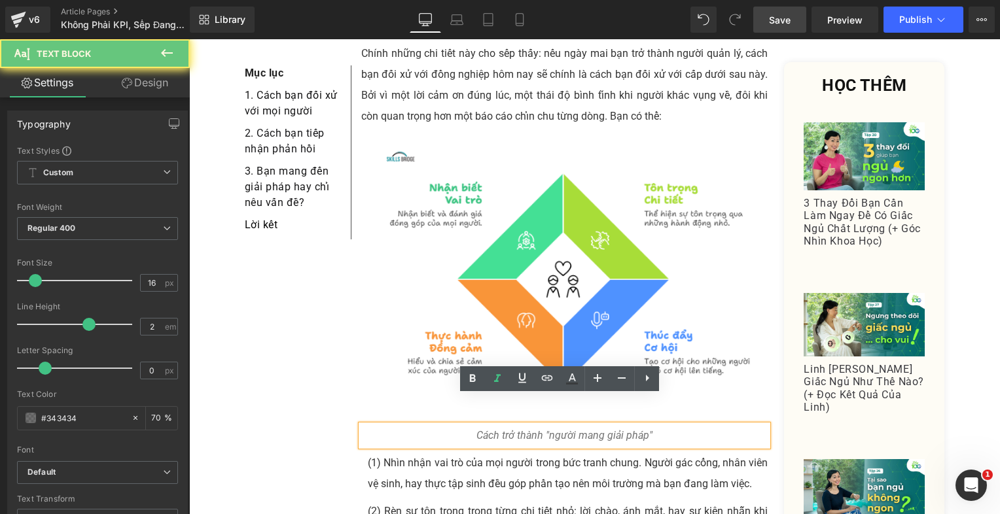
click at [480, 429] on icon "Cách trở thành "người mang giải pháp"" at bounding box center [564, 435] width 176 height 12
click at [479, 429] on icon "Cách trở thành "người mang giải pháp"" at bounding box center [564, 435] width 176 height 12
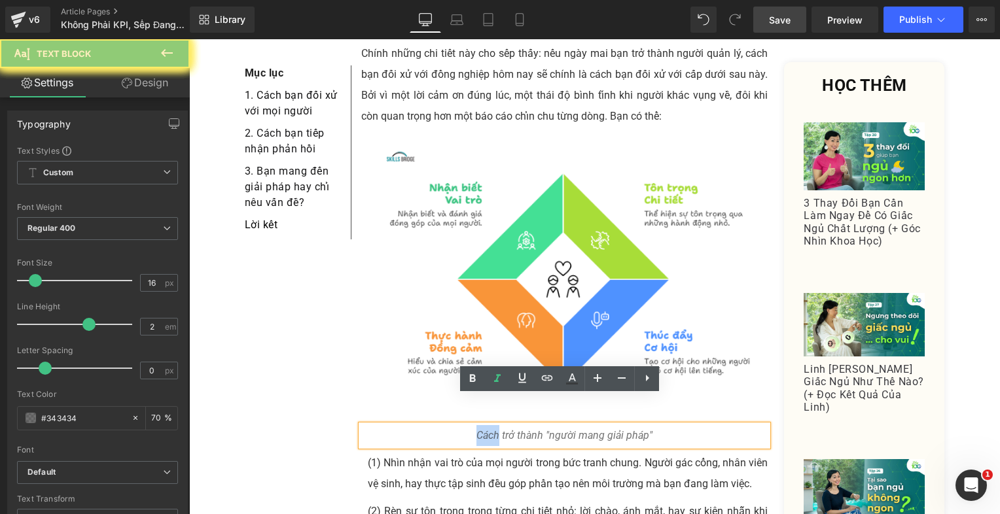
click at [483, 429] on icon "Cách trở thành "người mang giải pháp"" at bounding box center [564, 435] width 176 height 12
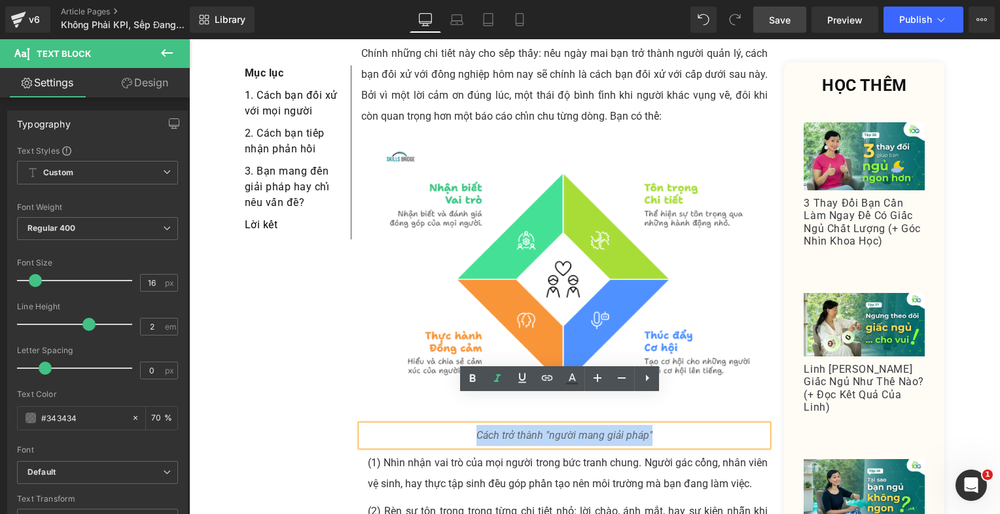
click at [483, 429] on icon "Cách trở thành "người mang giải pháp"" at bounding box center [564, 435] width 176 height 12
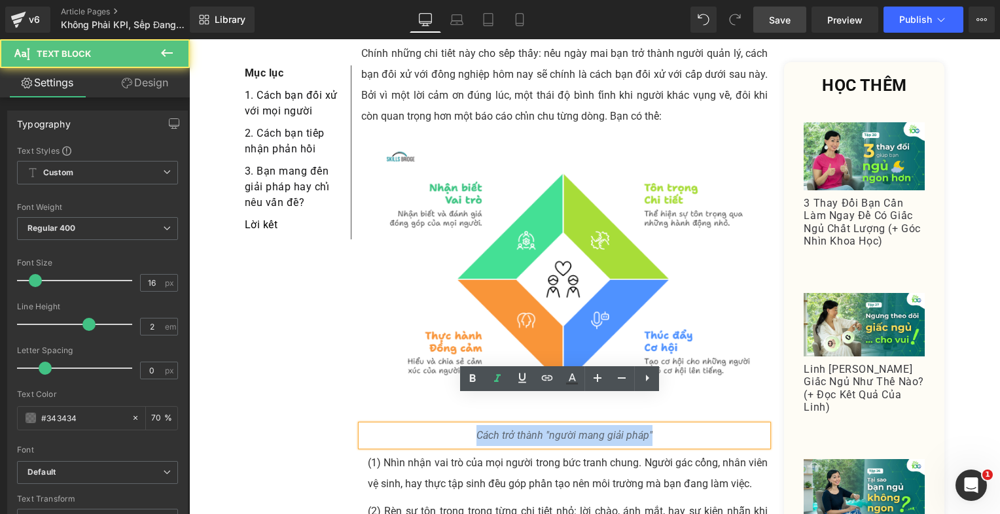
click at [484, 429] on icon "Cách trở thành "người mang giải pháp"" at bounding box center [564, 435] width 176 height 12
click at [476, 419] on div "1. Cách Bạn Đối Xử Với Mọi Người Heading Cách bạn cư xử với mọi người trong côn…" at bounding box center [564, 252] width 407 height 789
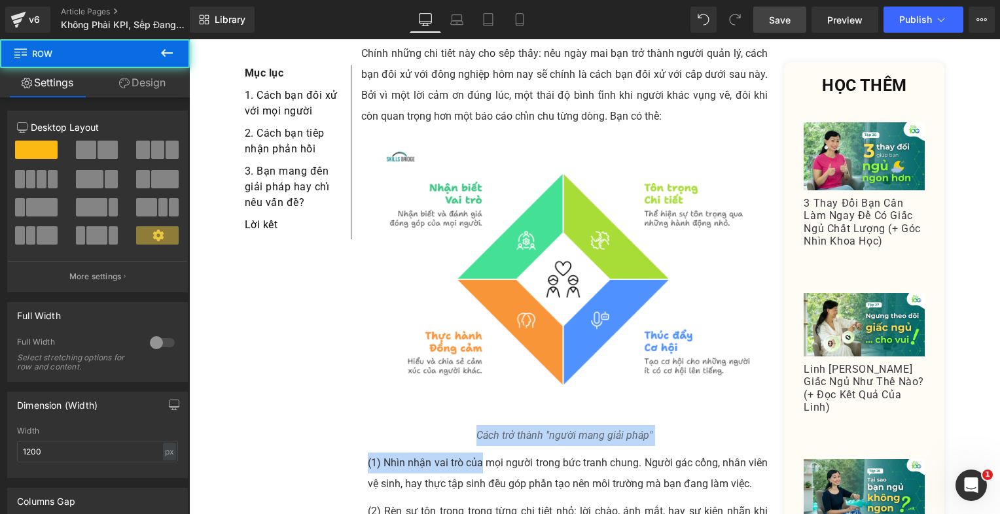
click at [476, 418] on div "1. Cách Bạn Đối Xử Với Mọi Người Heading Cách bạn cư xử với mọi người trong côn…" at bounding box center [564, 252] width 407 height 789
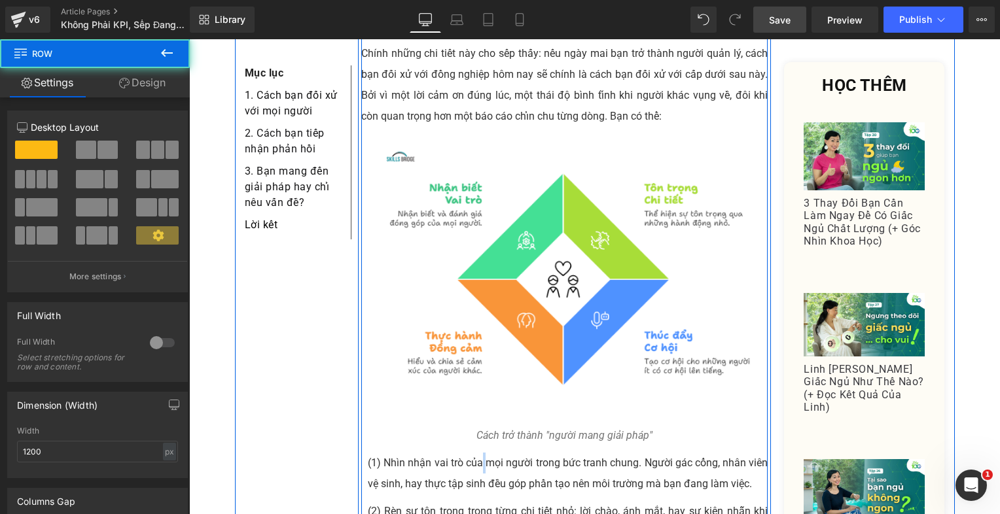
click at [476, 418] on div "1. Cách Bạn Đối Xử Với Mọi Người Heading Cách bạn cư xử với mọi người trong côn…" at bounding box center [564, 252] width 407 height 789
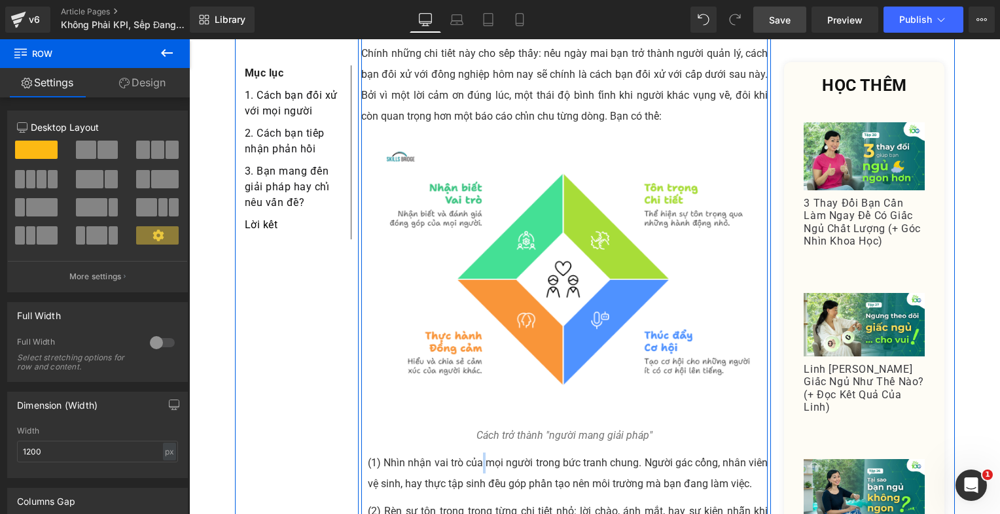
click at [482, 429] on icon "Cách trở thành "người mang giải pháp"" at bounding box center [564, 435] width 176 height 12
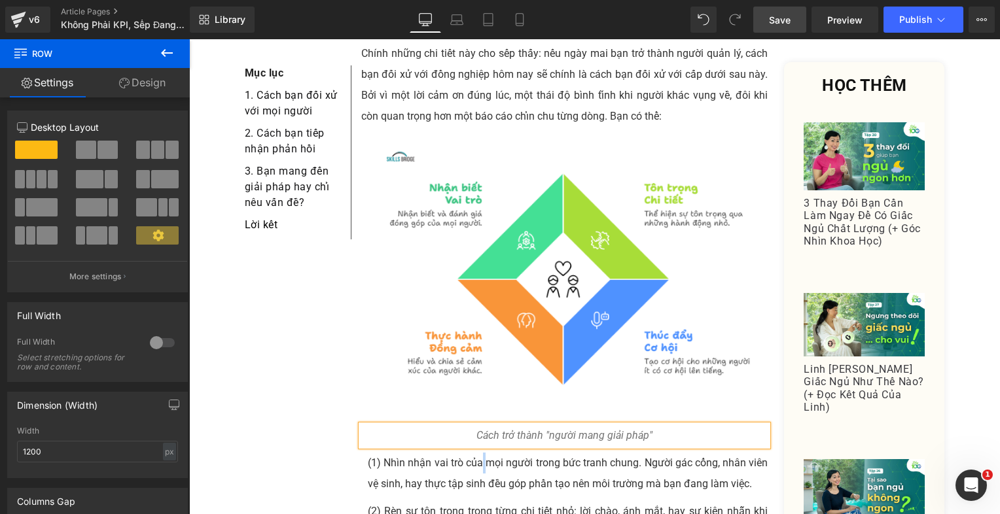
click at [482, 429] on icon "Cách trở thành "người mang giải pháp"" at bounding box center [564, 435] width 176 height 12
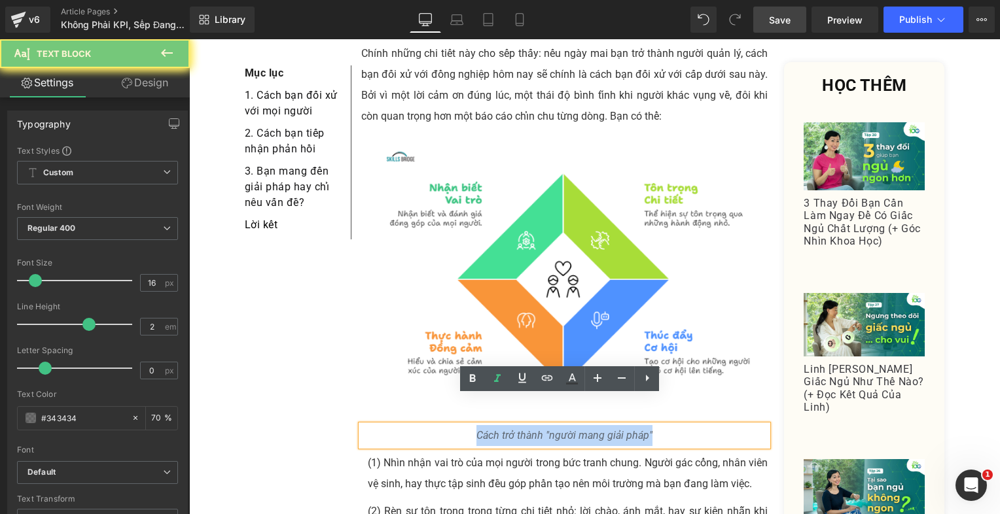
click at [482, 429] on icon "Cách trở thành "người mang giải pháp"" at bounding box center [564, 435] width 176 height 12
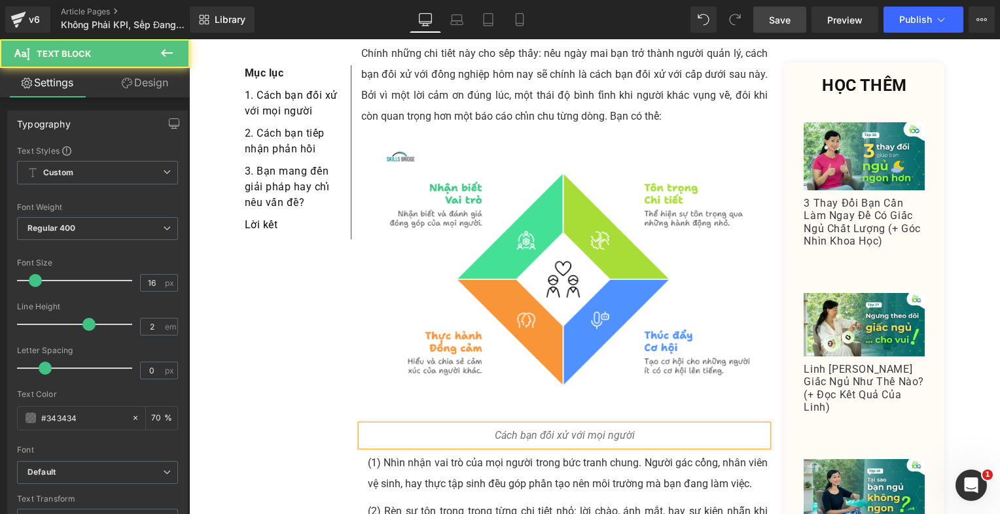
click at [642, 425] on p "Cách bạn đối xử với mọi người" at bounding box center [564, 435] width 407 height 21
click at [899, 29] on button "Publish" at bounding box center [923, 20] width 80 height 26
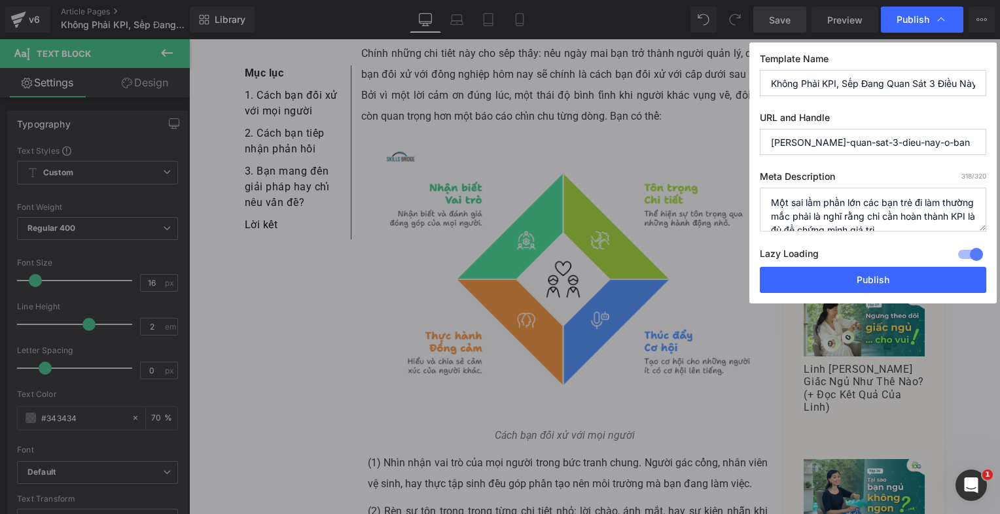
scroll to position [82, 0]
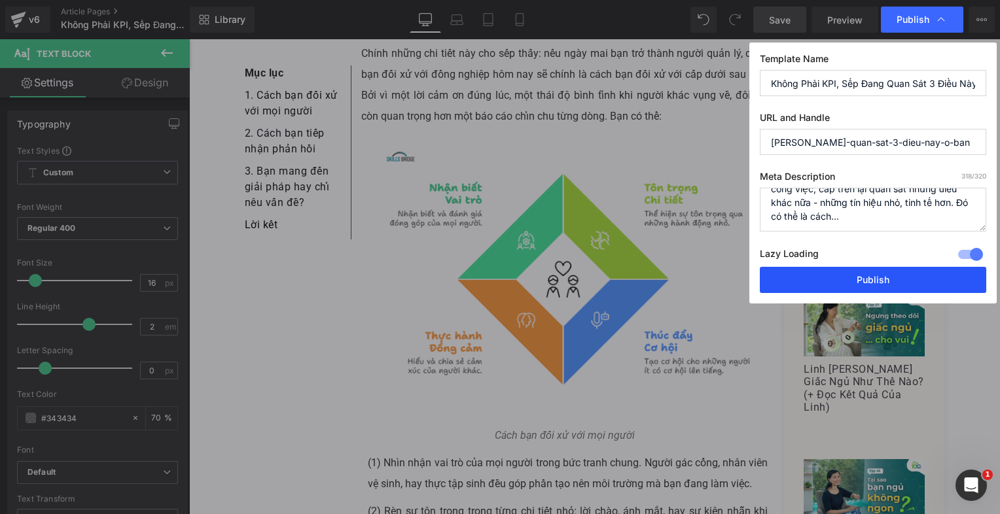
click at [898, 281] on button "Publish" at bounding box center [873, 280] width 226 height 26
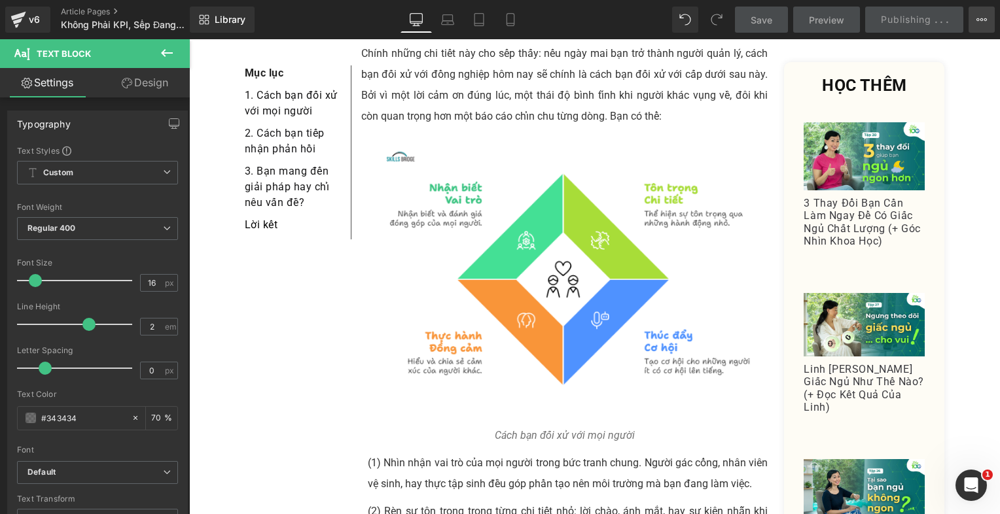
click at [980, 18] on icon at bounding box center [981, 19] width 10 height 10
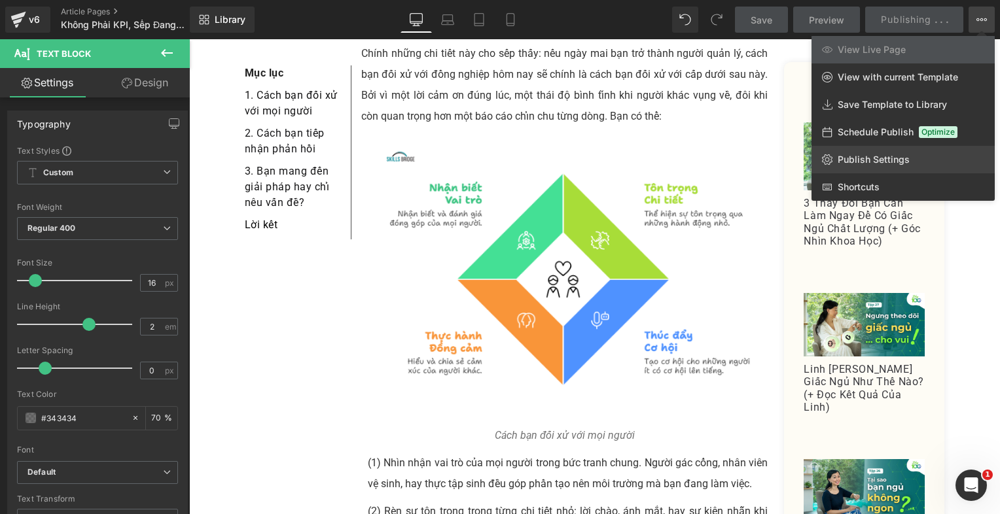
click at [887, 158] on span "Publish Settings" at bounding box center [874, 160] width 72 height 12
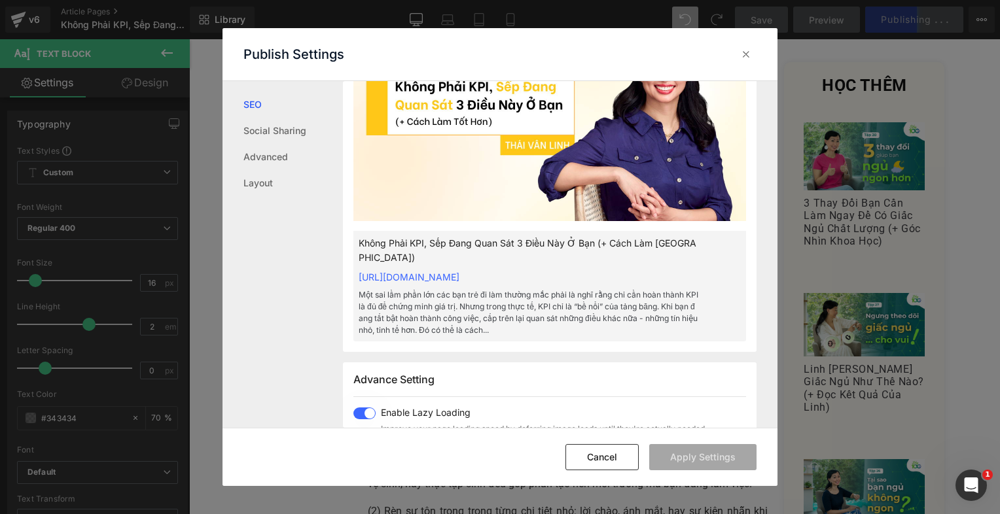
scroll to position [589, 0]
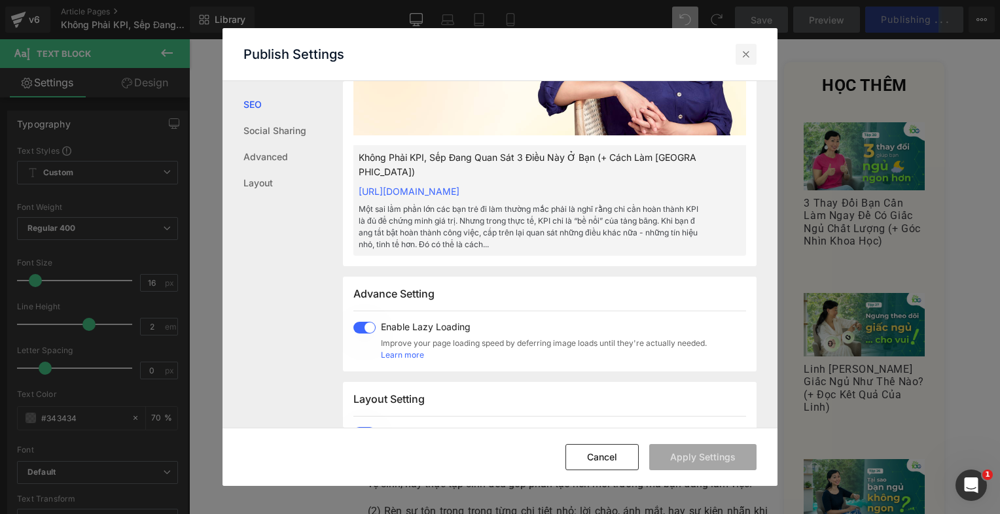
drag, startPoint x: 754, startPoint y: 51, endPoint x: 566, endPoint y: 16, distance: 191.0
click at [754, 51] on div at bounding box center [745, 54] width 21 height 21
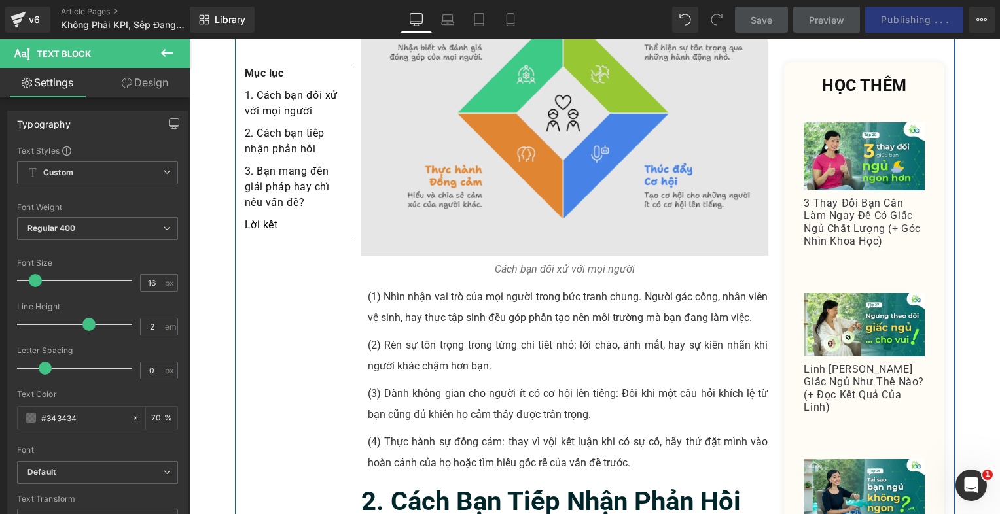
scroll to position [746, 0]
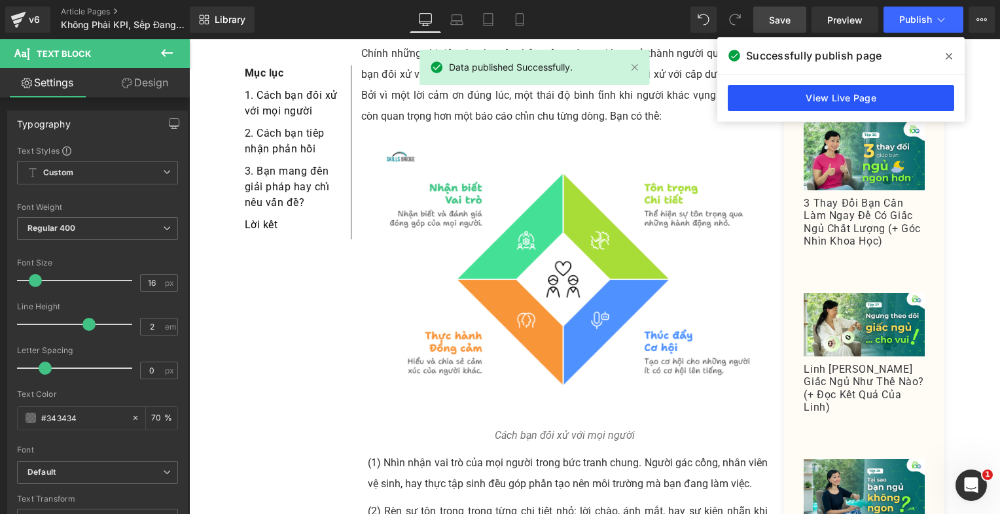
click at [862, 101] on link "View Live Page" at bounding box center [841, 98] width 226 height 26
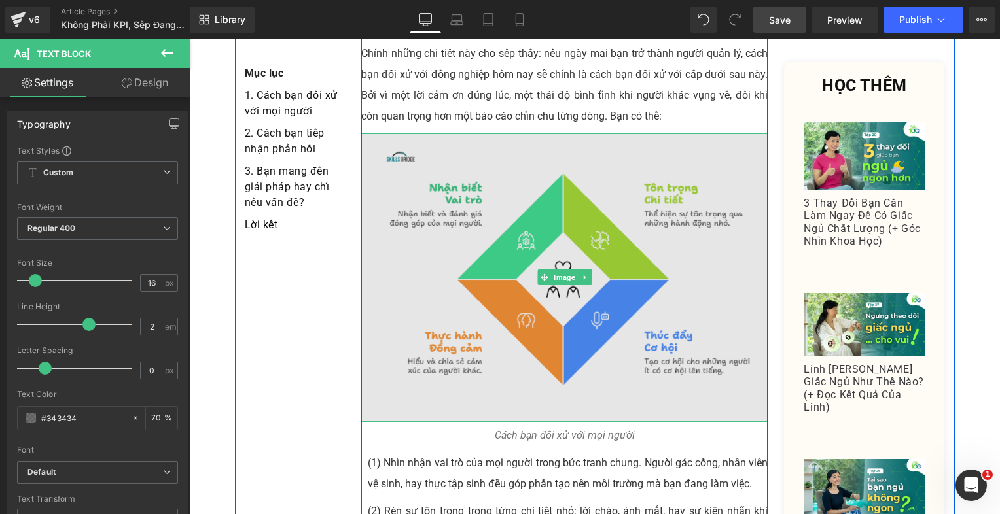
click at [565, 201] on img at bounding box center [564, 277] width 407 height 289
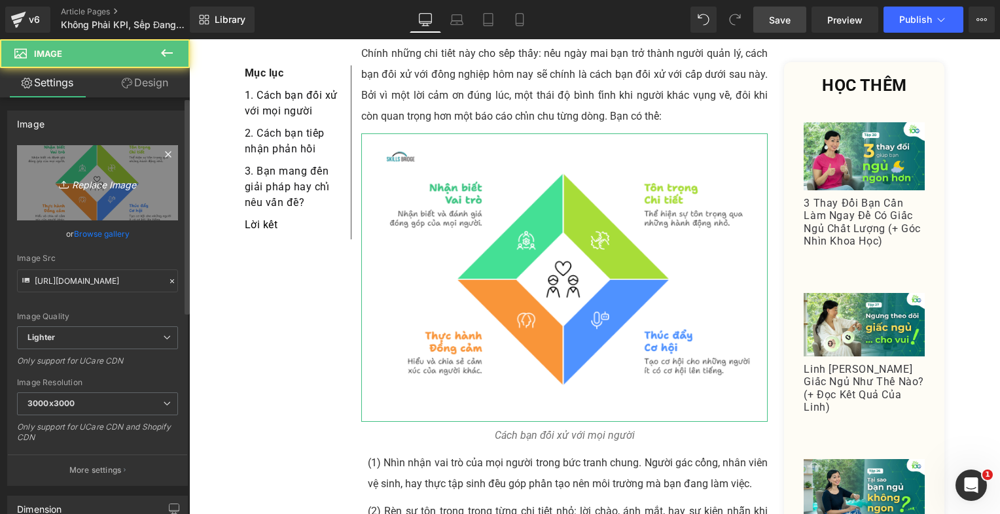
click at [122, 171] on link "Replace Image" at bounding box center [97, 182] width 161 height 75
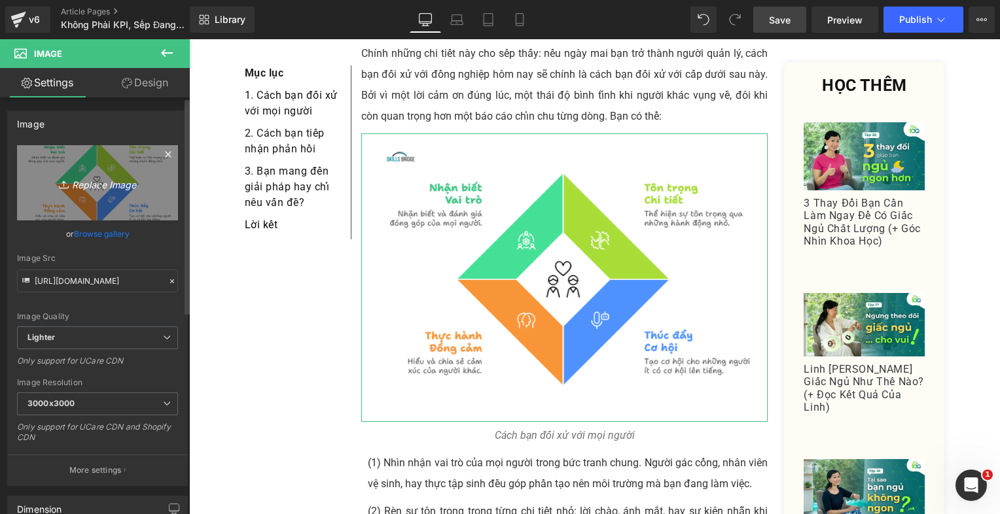
type input "C:\fakepath\Danh_All_Brainstorm (43).png"
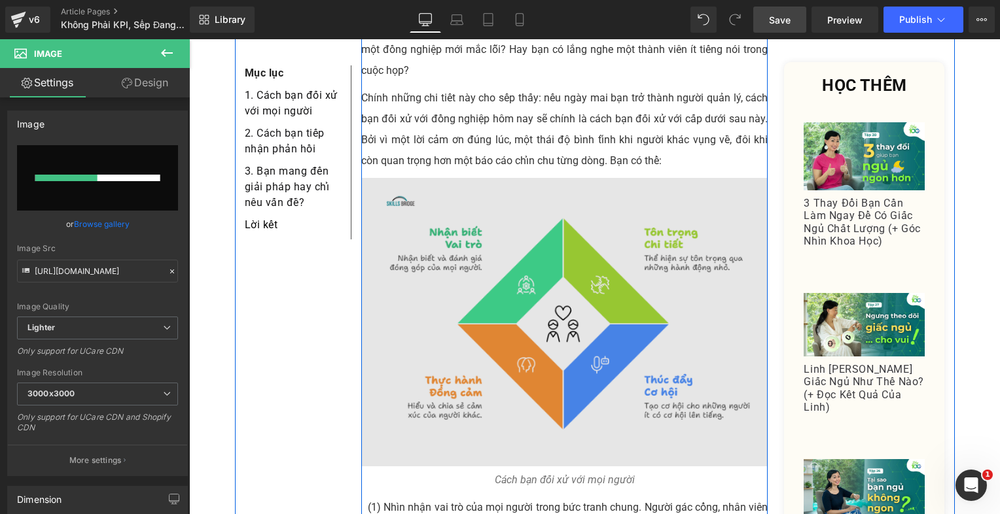
scroll to position [681, 0]
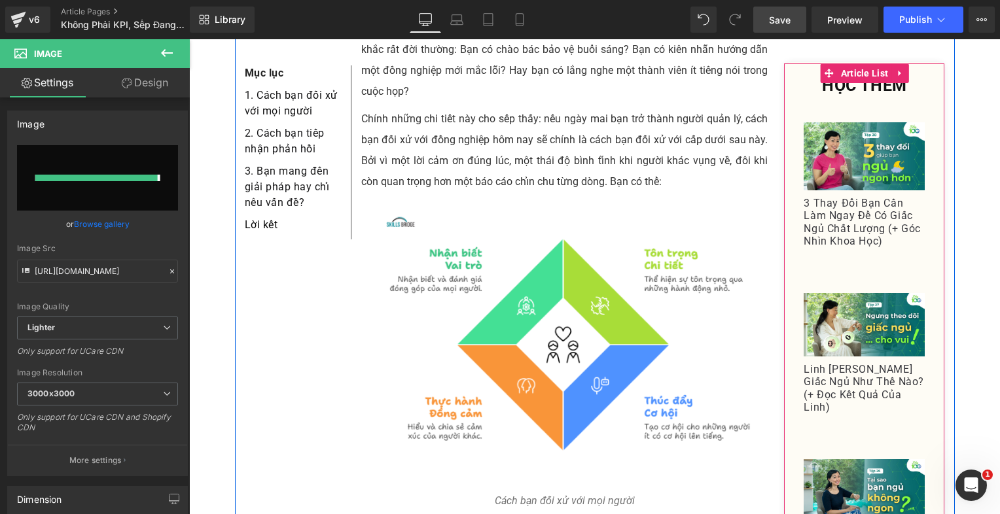
type input "[URL][DOMAIN_NAME]"
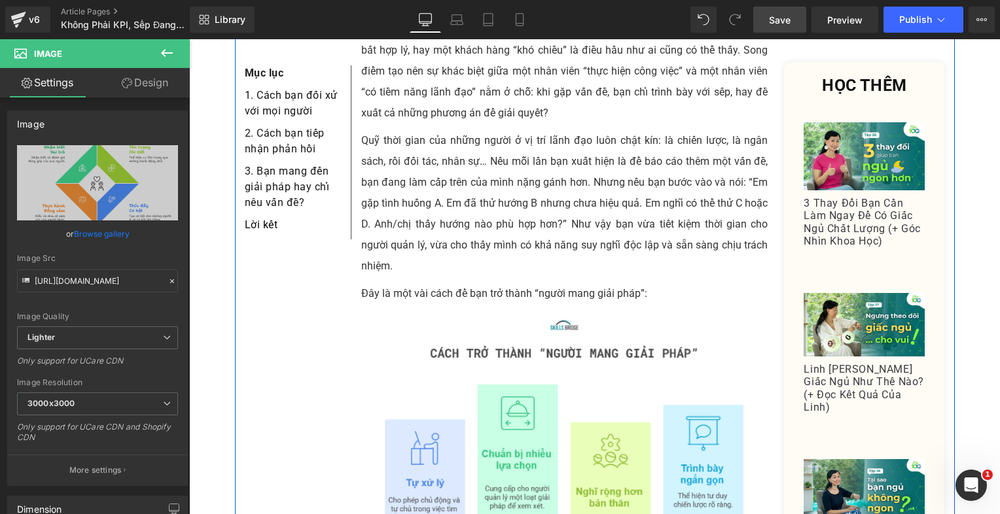
scroll to position [2120, 0]
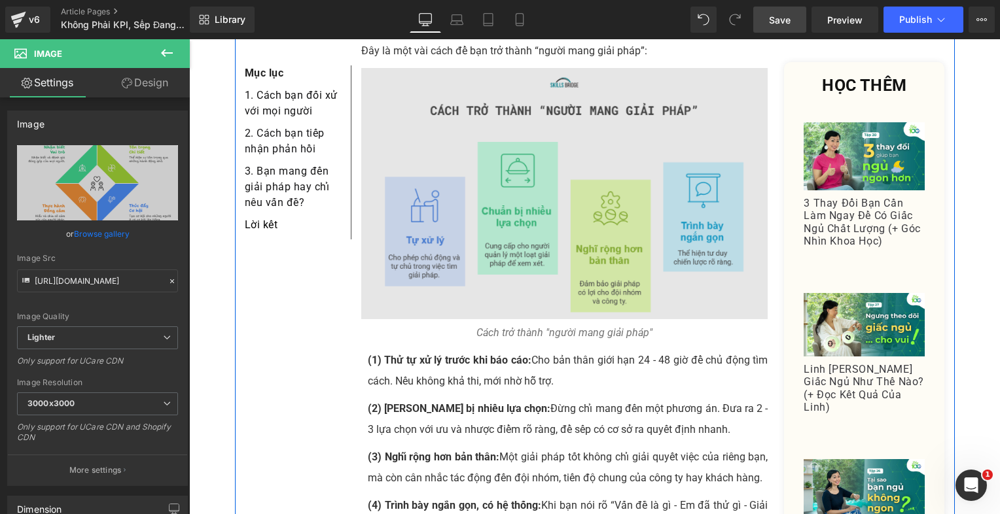
click at [562, 186] on img at bounding box center [564, 193] width 407 height 251
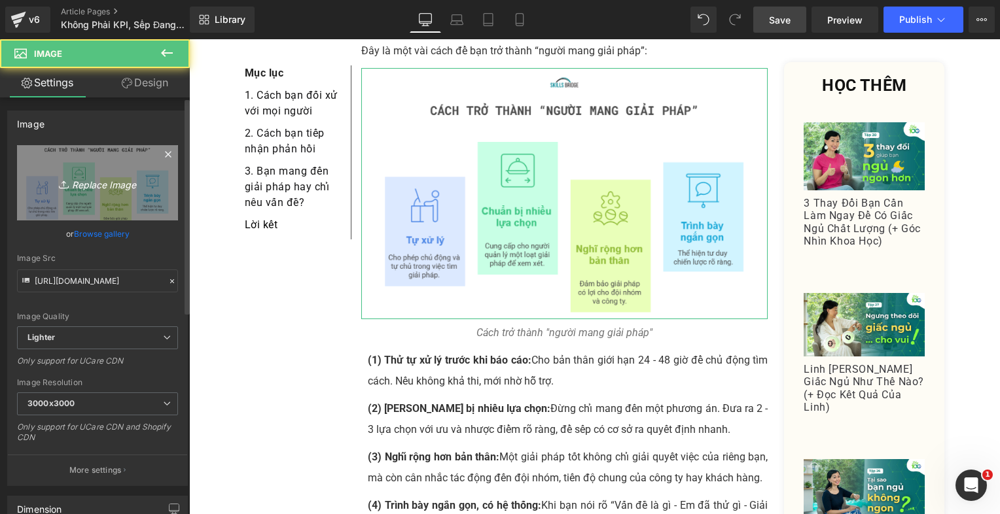
click at [162, 178] on link "Replace Image" at bounding box center [97, 182] width 161 height 75
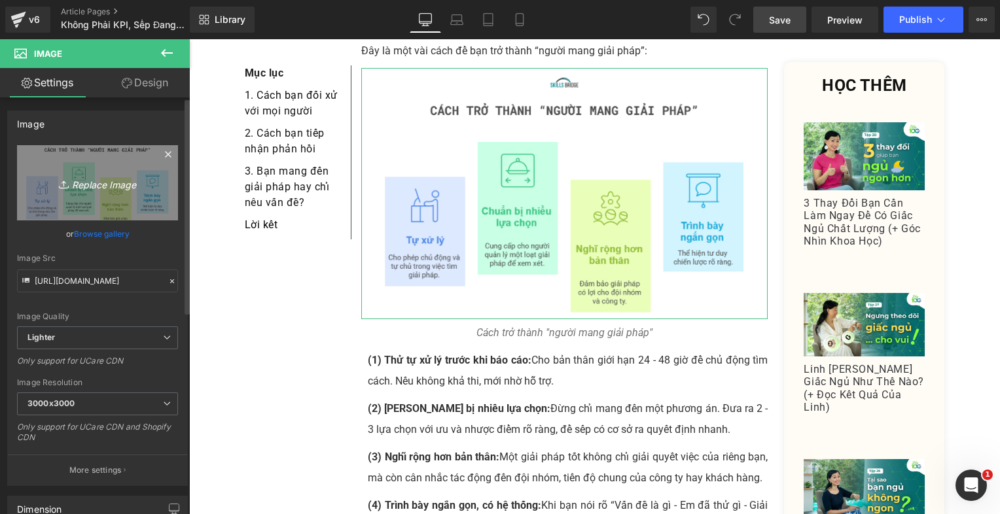
type input "C:\fakepath\Danh_All_Brainstorm (44).png"
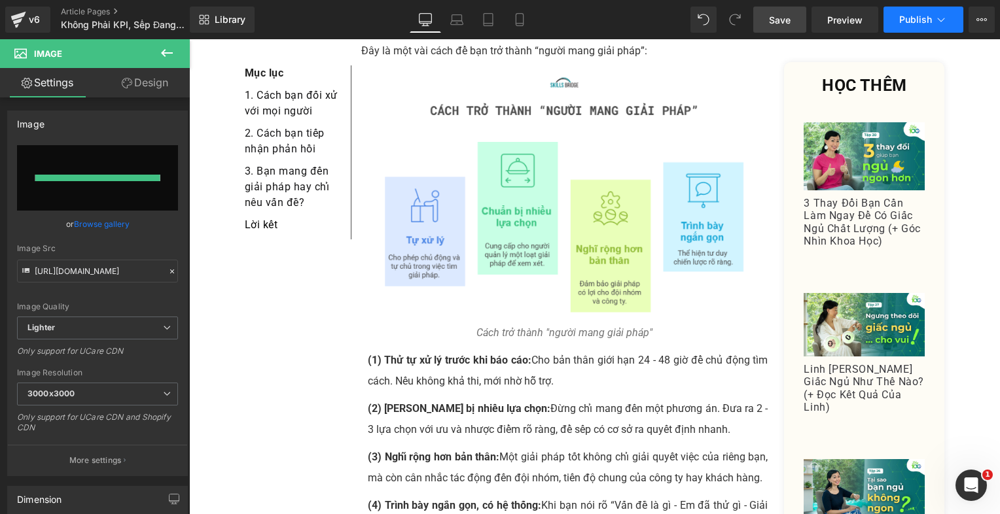
type input "[URL][DOMAIN_NAME]"
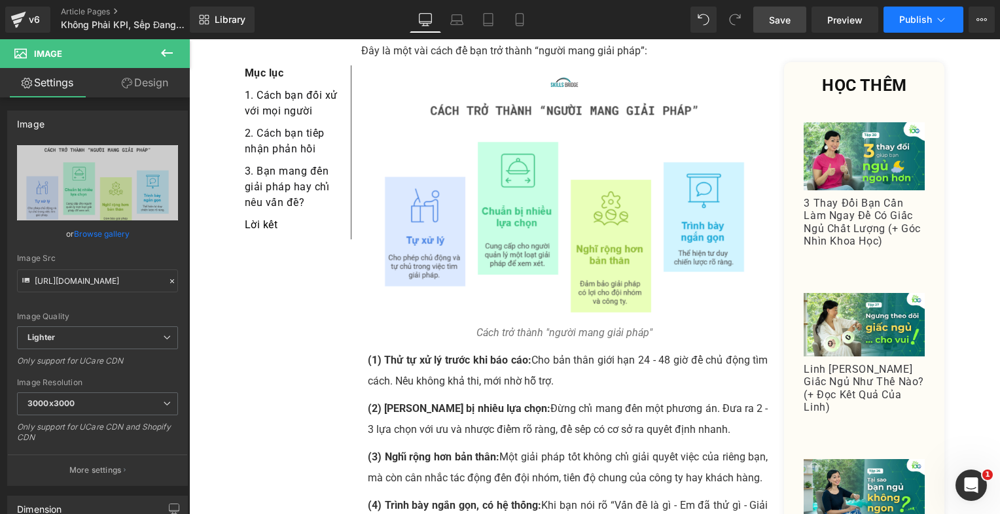
click at [907, 24] on span "Publish" at bounding box center [915, 19] width 33 height 10
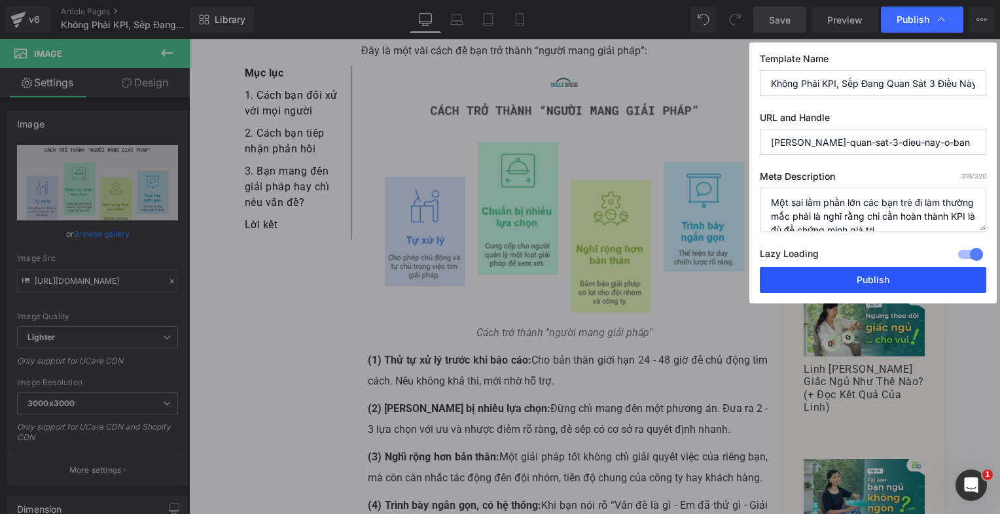
click at [841, 281] on button "Publish" at bounding box center [873, 280] width 226 height 26
